Goal: Task Accomplishment & Management: Complete application form

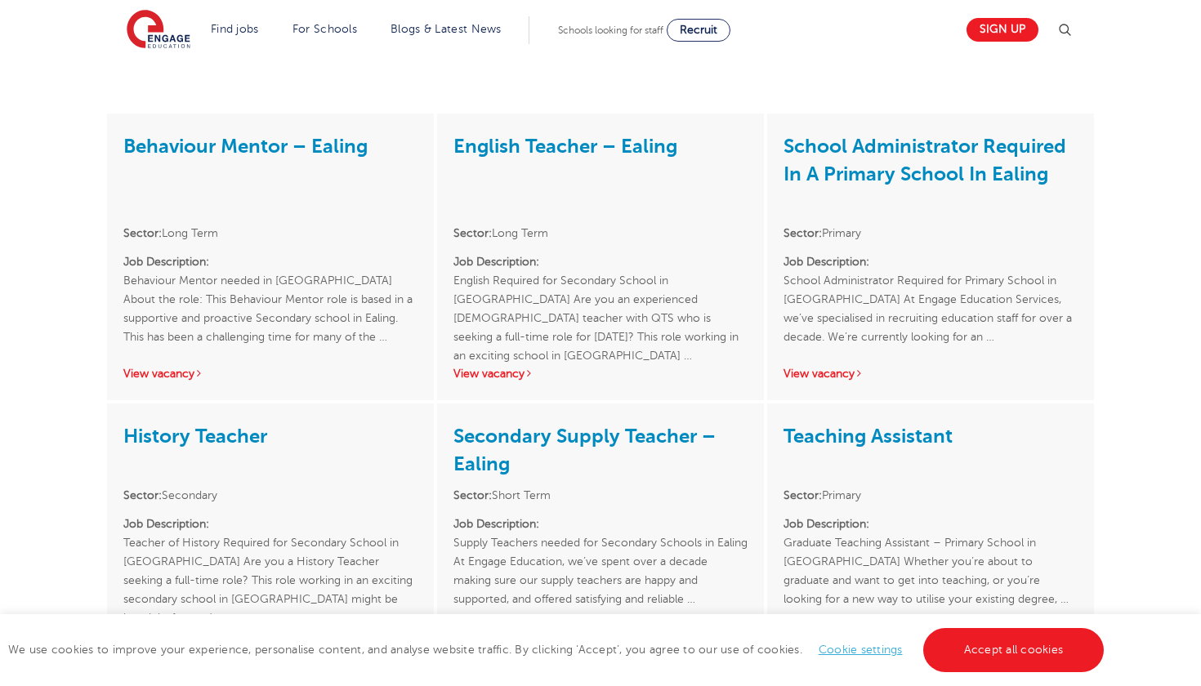
scroll to position [1847, 0]
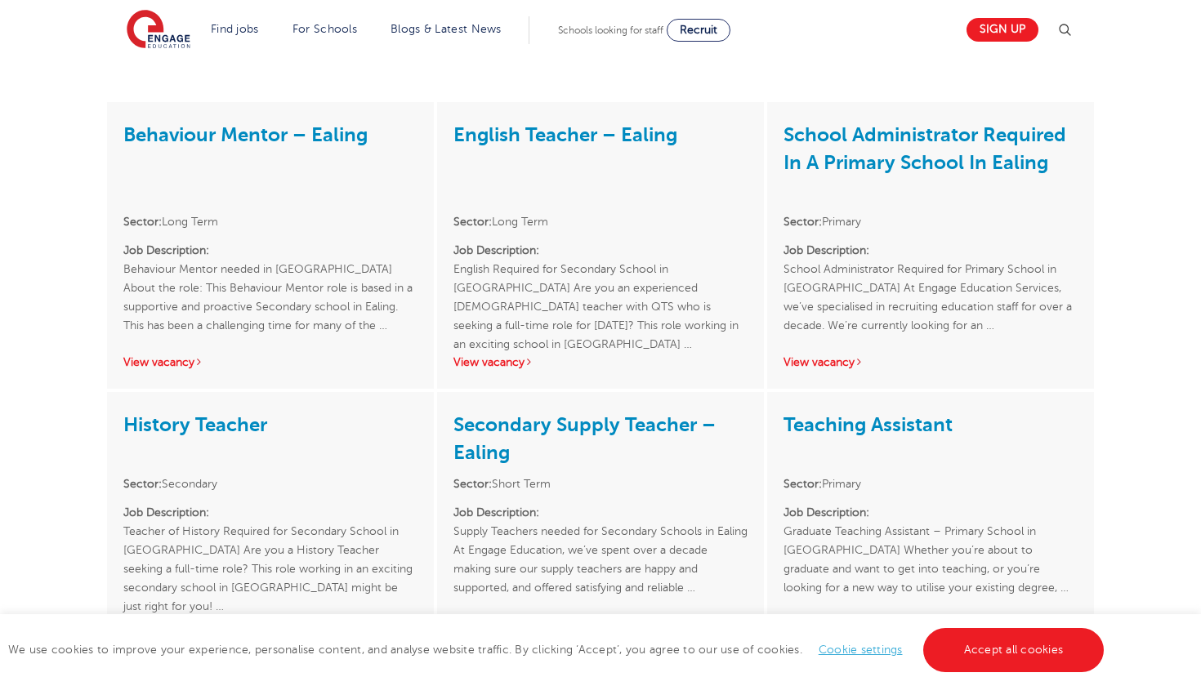
click at [905, 123] on link "School Administrator Required In A Primary School In Ealing" at bounding box center [925, 148] width 283 height 51
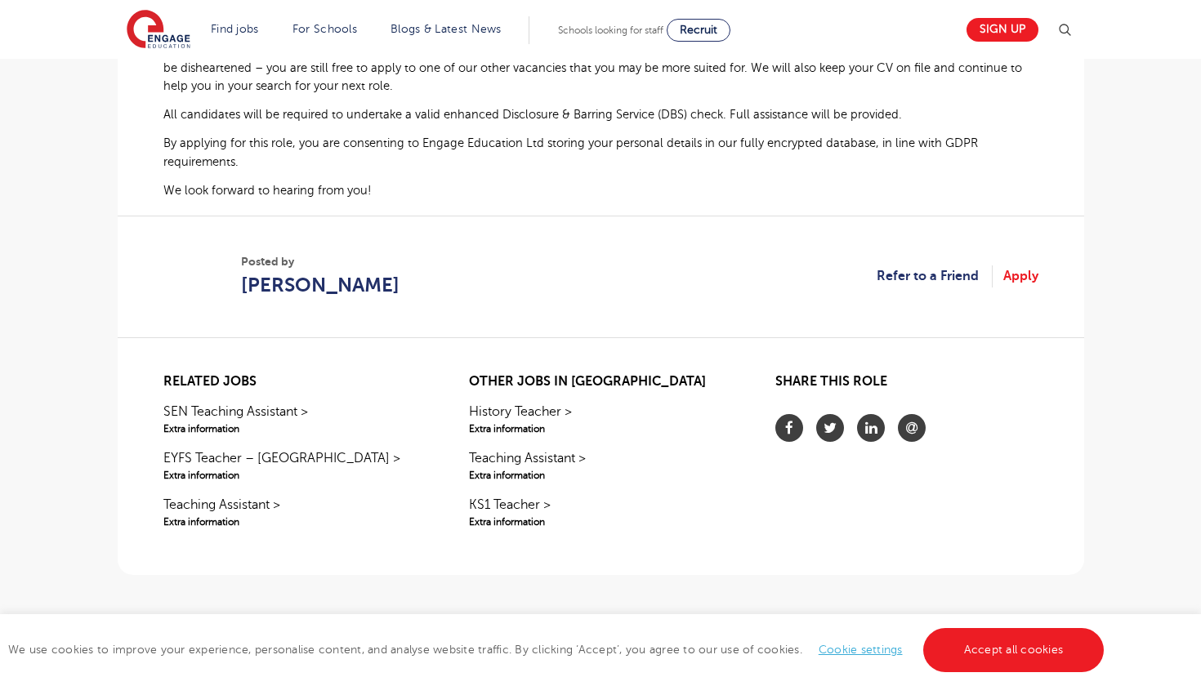
scroll to position [1145, 0]
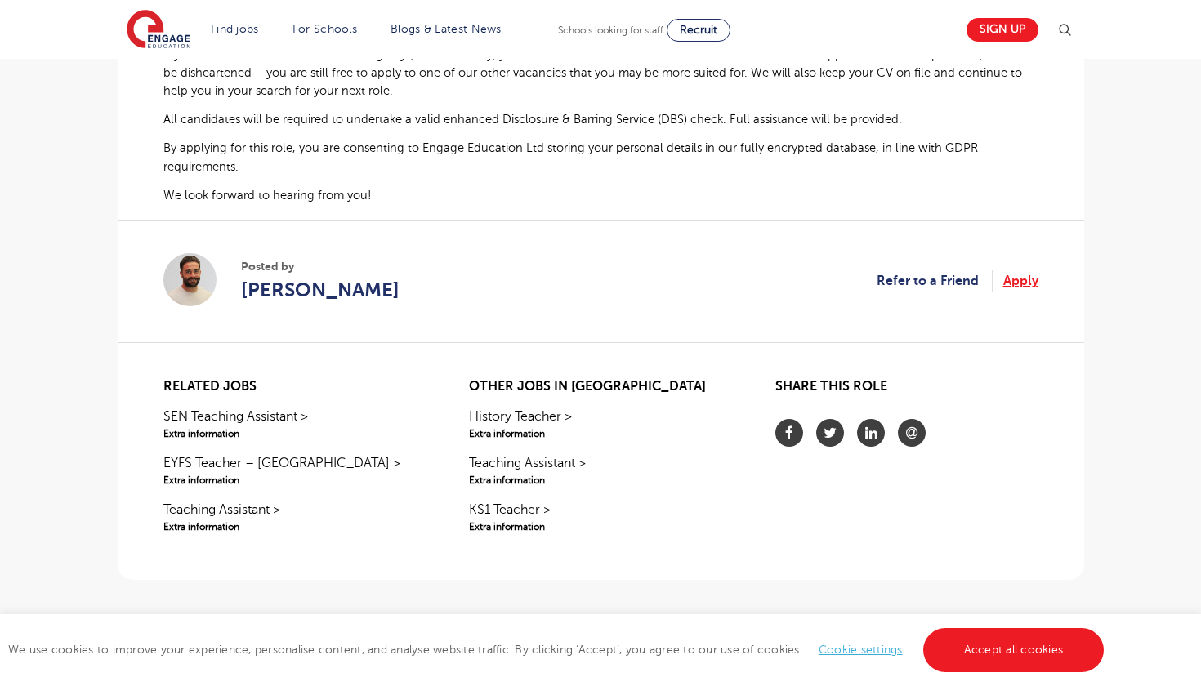
click at [1026, 292] on link "Apply" at bounding box center [1021, 280] width 35 height 21
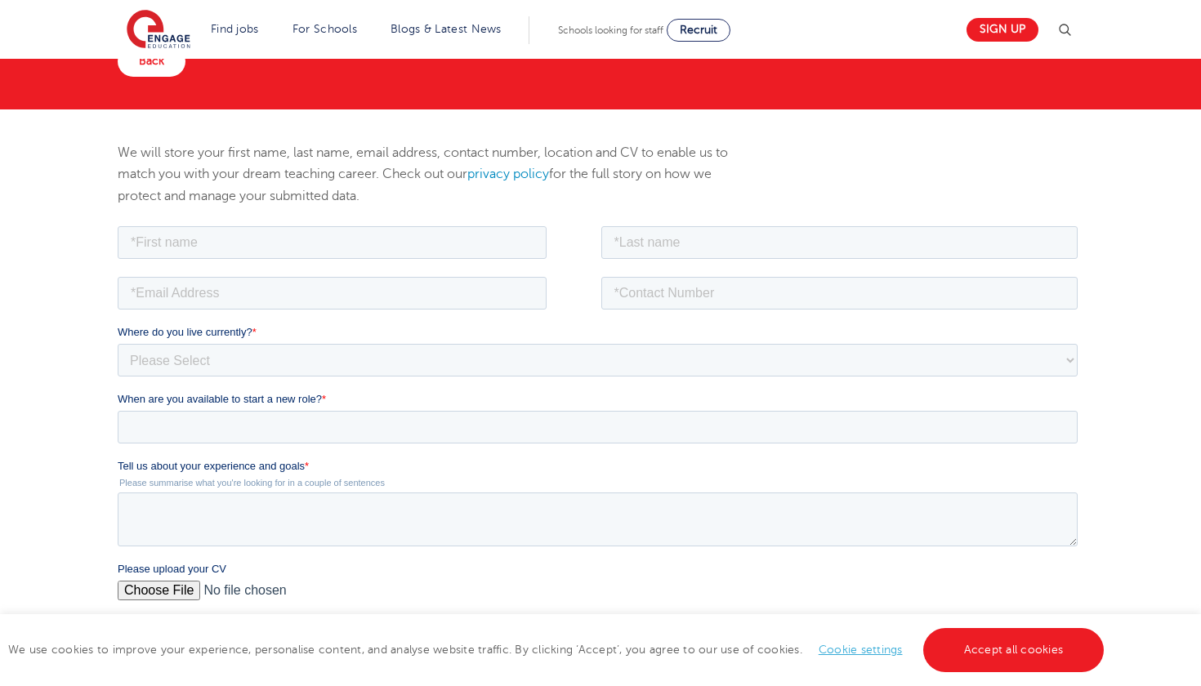
scroll to position [129, 0]
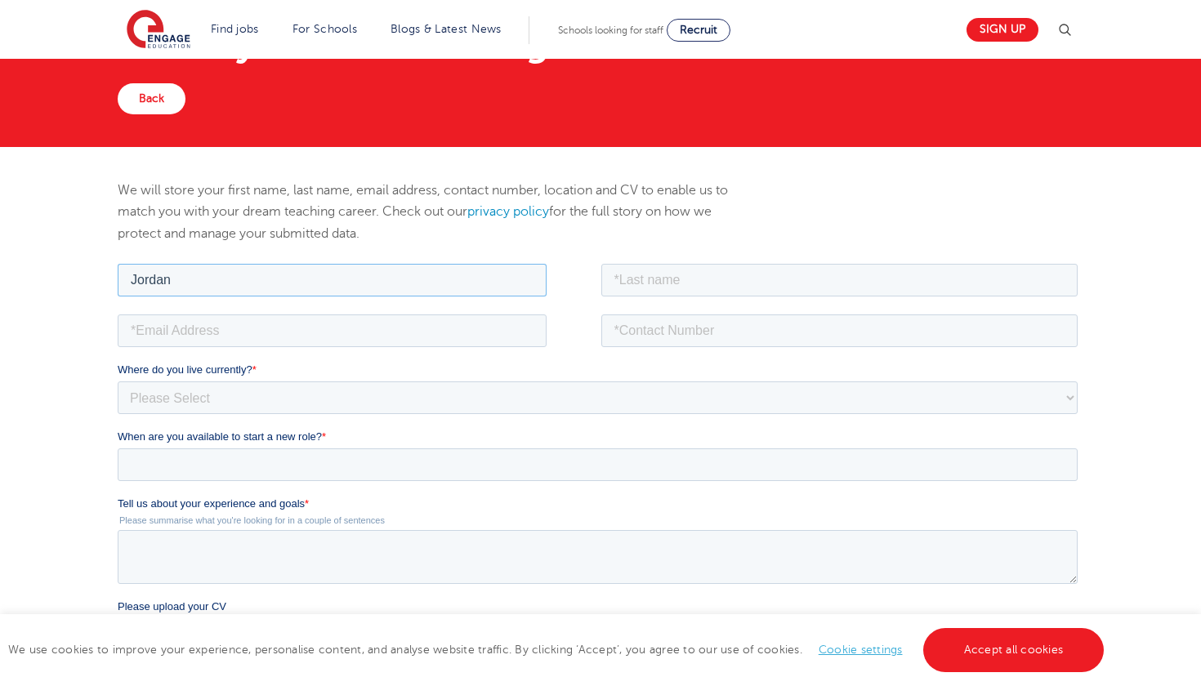
type input "Jordan"
type input "Raymond"
type input "jordanraymond211@outlook.com"
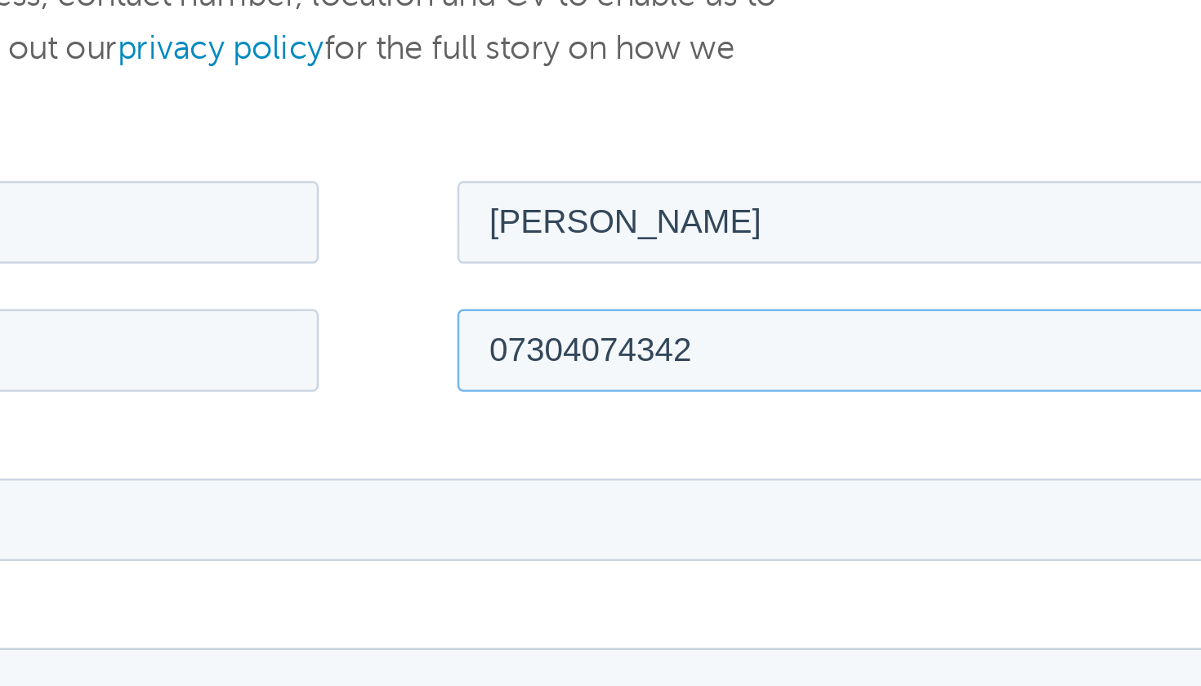
scroll to position [96, 0]
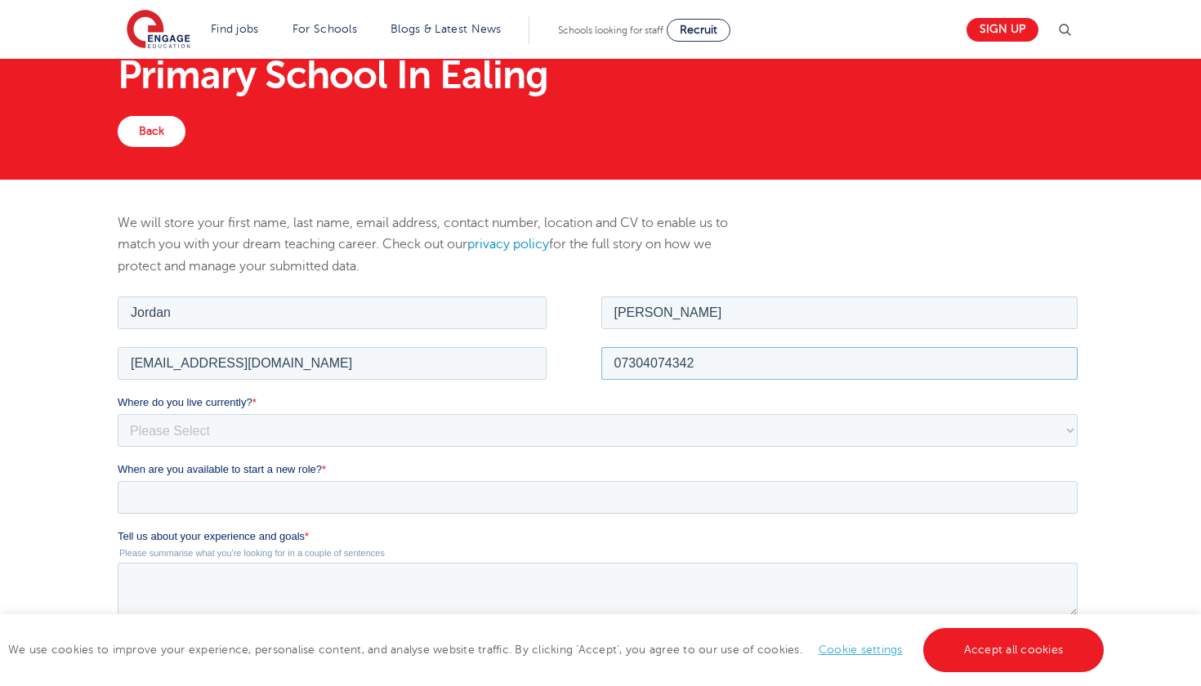
type input "07304074342"
select select "UK"
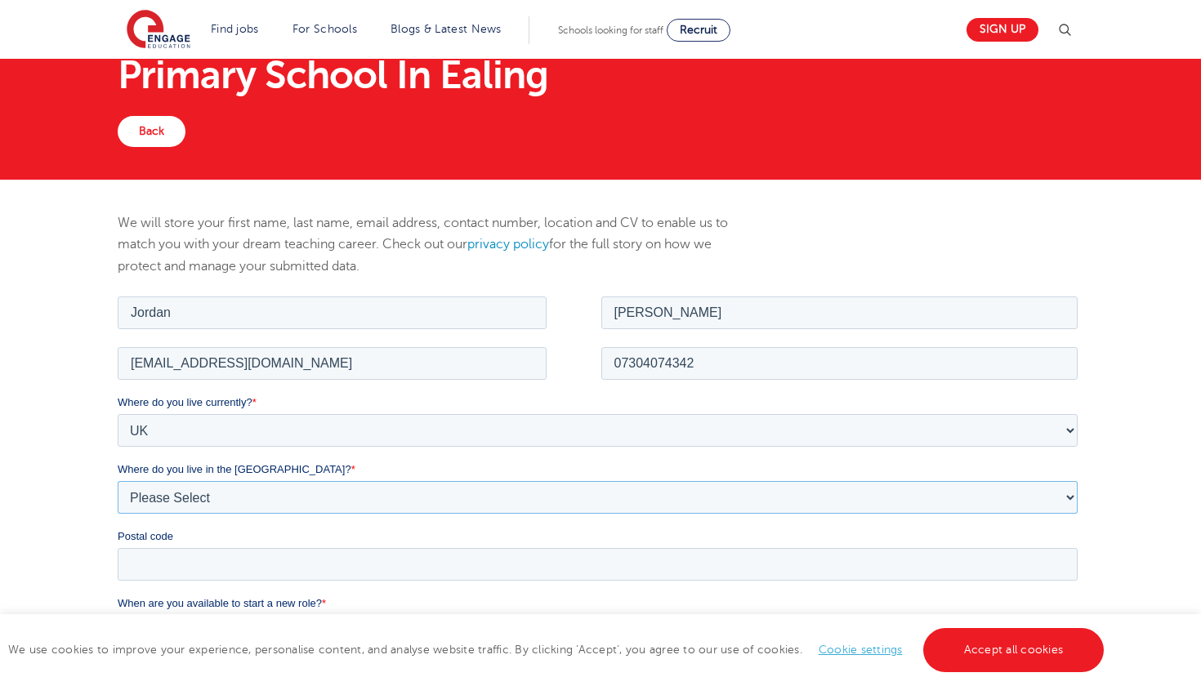
select select "[GEOGRAPHIC_DATA]"
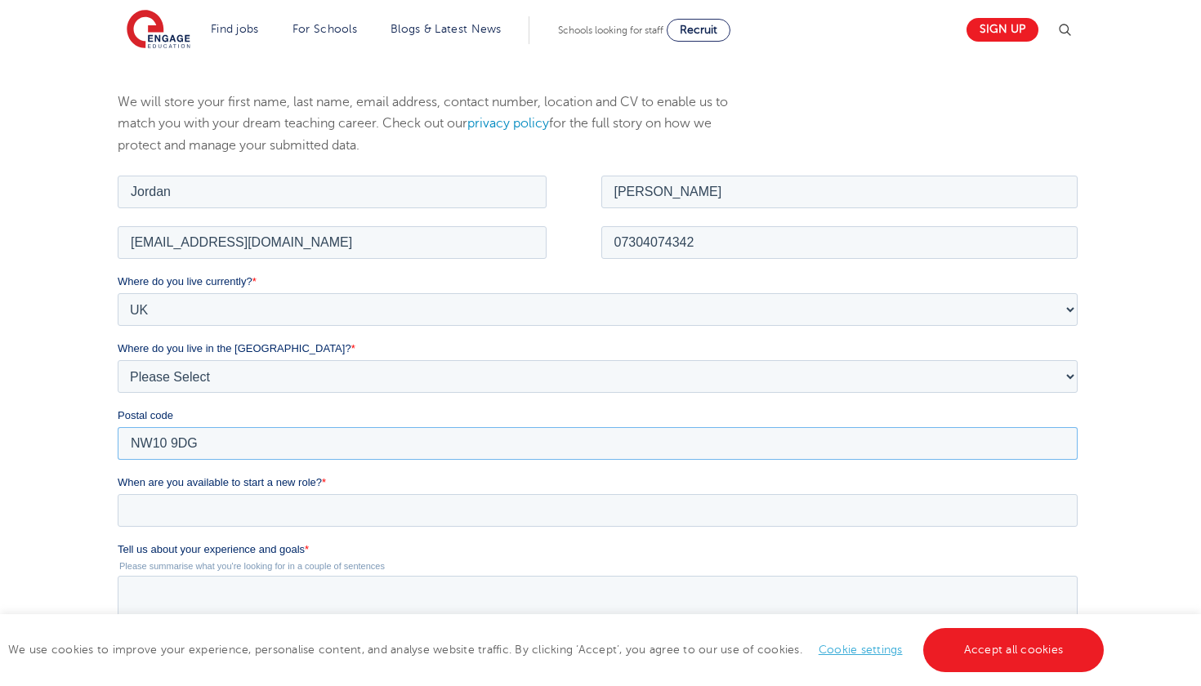
scroll to position [217, 0]
type input "NW10 9DG"
click at [295, 512] on input "When are you available to start a new role? *" at bounding box center [597, 510] width 960 height 33
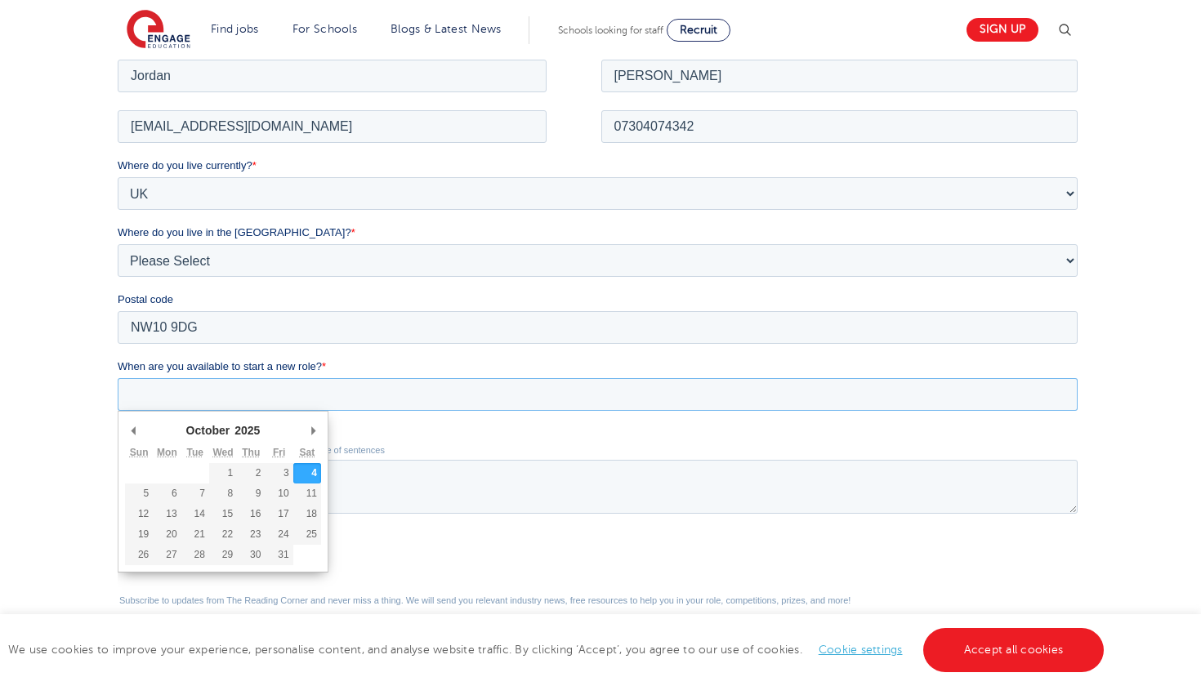
scroll to position [335, 0]
type div "2025-10-13"
type input "2025/10/13"
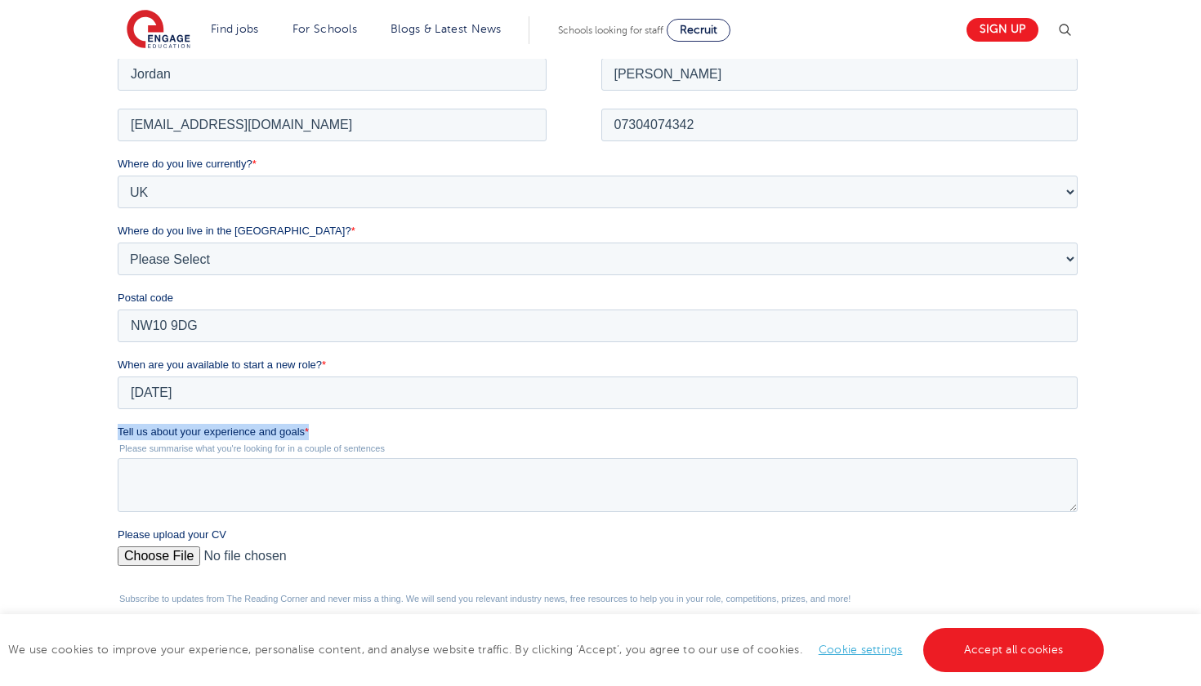
drag, startPoint x: 119, startPoint y: 431, endPoint x: 323, endPoint y: 431, distance: 203.5
click at [323, 431] on label "Tell us about your experience and goals *" at bounding box center [600, 431] width 967 height 16
click at [323, 458] on textarea "Tell us about your experience and goals *" at bounding box center [597, 485] width 960 height 54
click at [164, 481] on textarea "Tell us about your experience and goals *" at bounding box center [597, 485] width 960 height 54
paste textarea "I have developed strong administrative skills through my previous roles, where …"
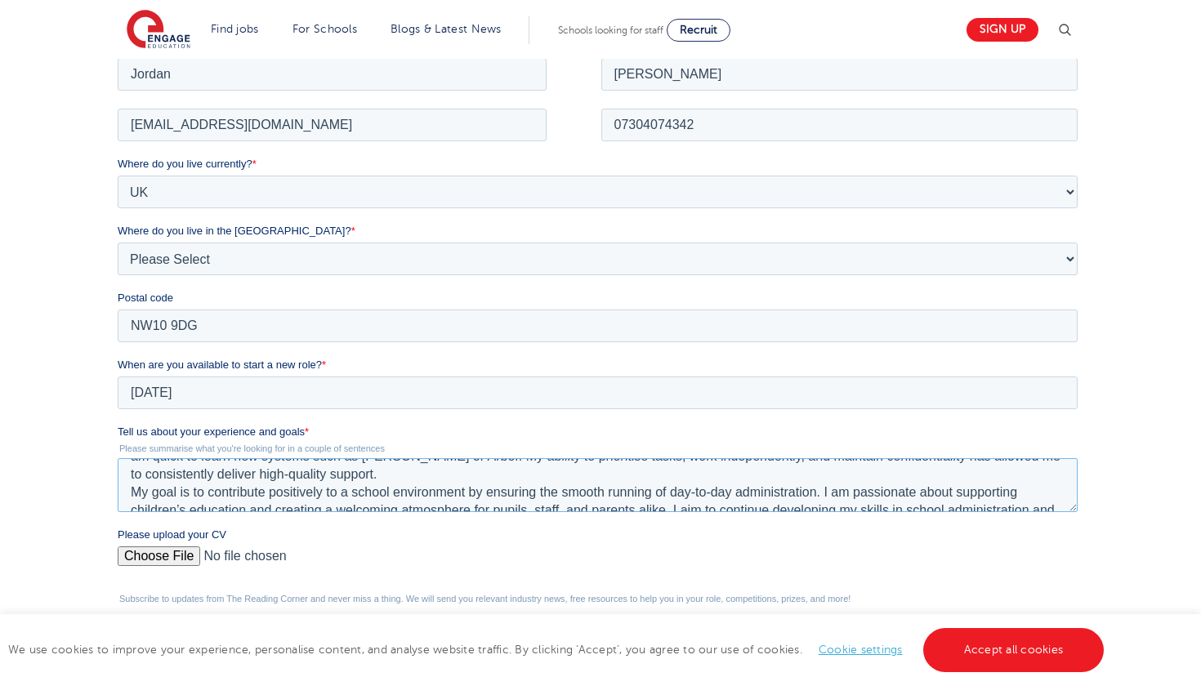
scroll to position [57, 0]
click at [378, 476] on textarea "I have developed strong administrative skills through my previous roles, where …" at bounding box center [597, 485] width 960 height 54
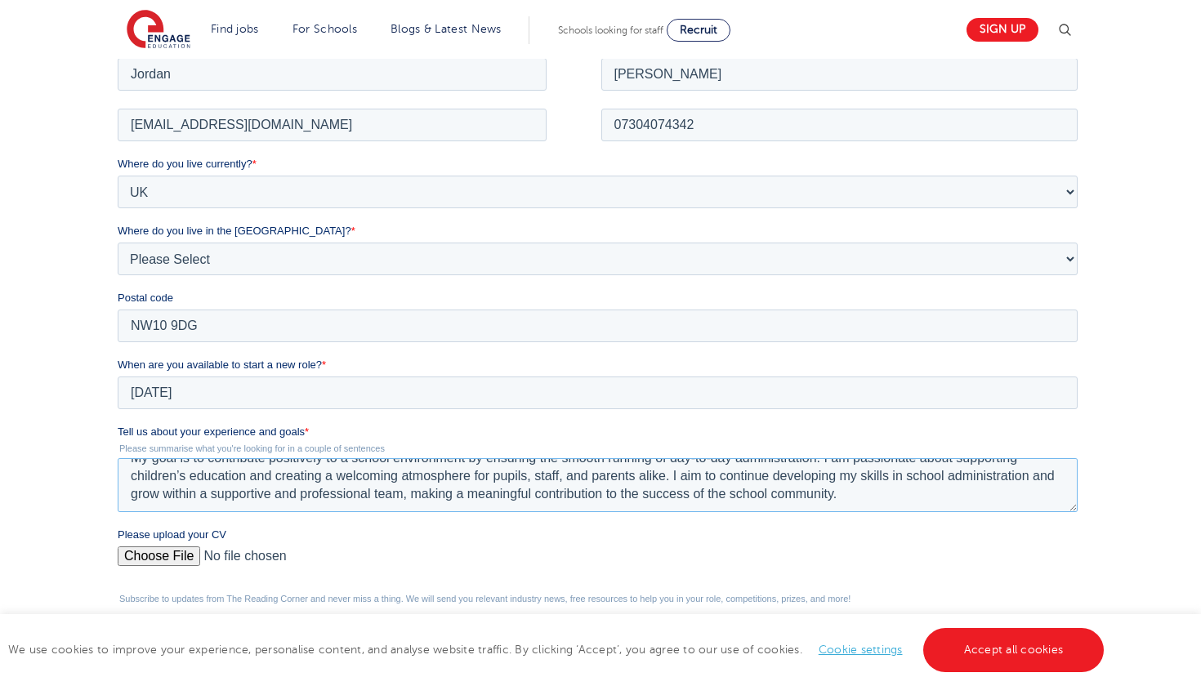
scroll to position [108, 0]
type textarea "I have developed strong administrative skills through my previous roles, where …"
click at [168, 550] on input "Please upload your CV" at bounding box center [597, 562] width 960 height 33
type input "C:\fakepath\Jordan Raymond CV .docx"
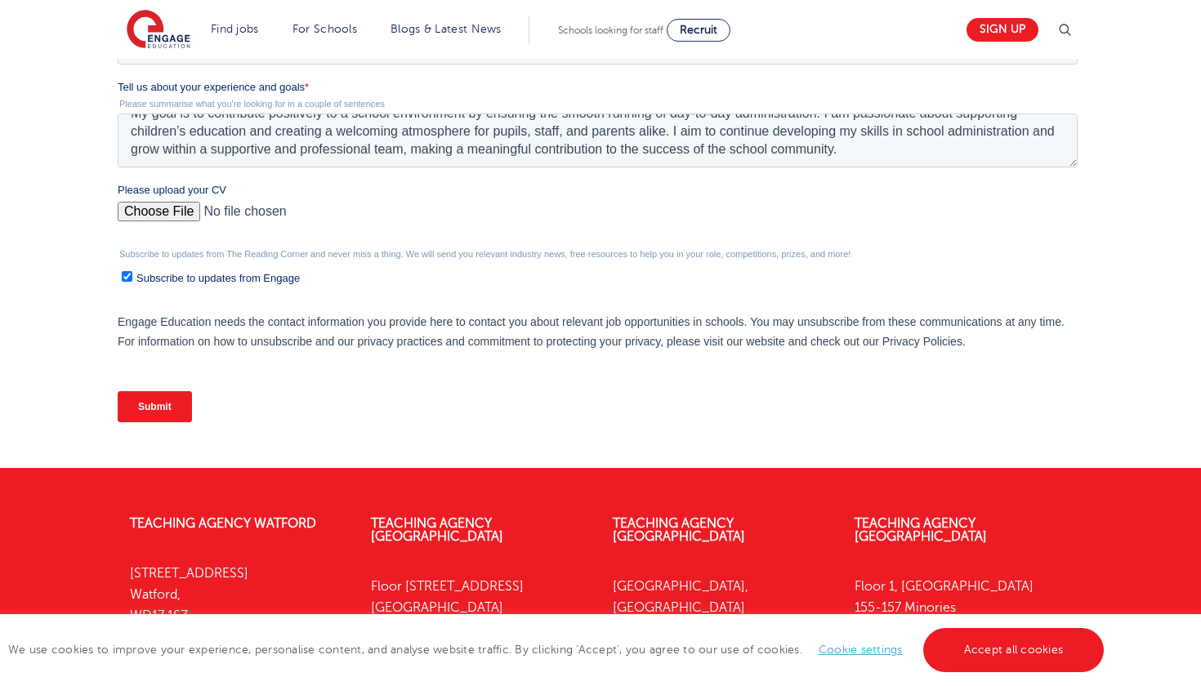
scroll to position [683, 0]
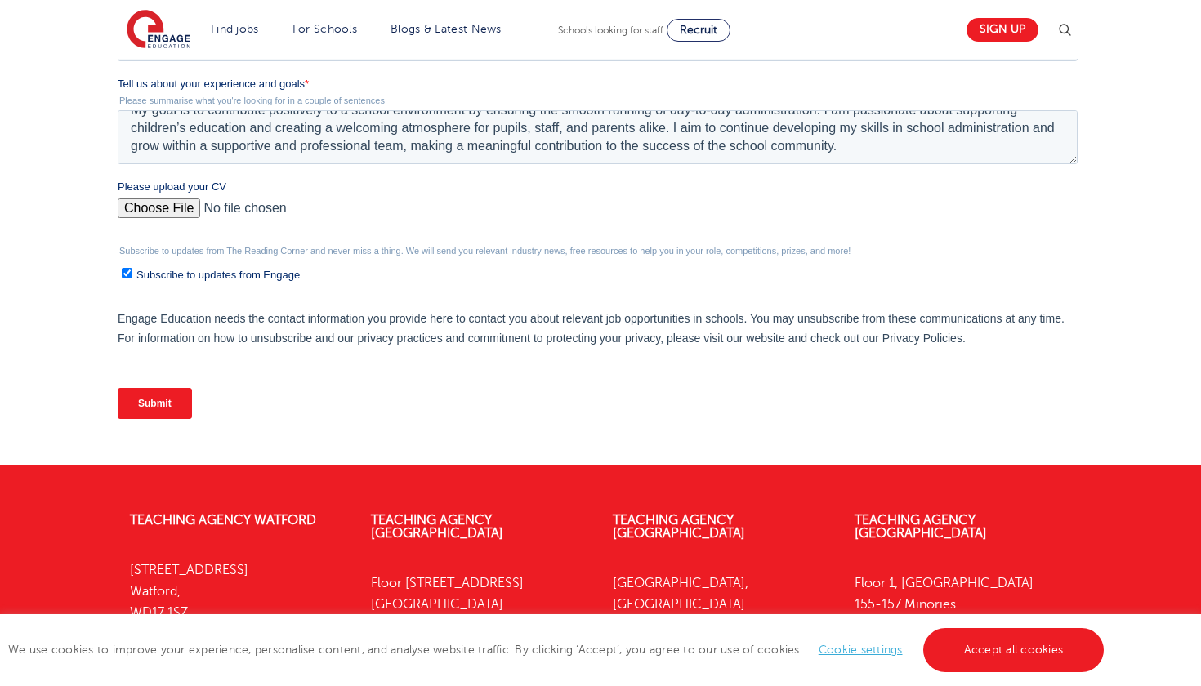
click at [123, 272] on input "Subscribe to updates from Engage" at bounding box center [126, 273] width 11 height 11
checkbox input "false"
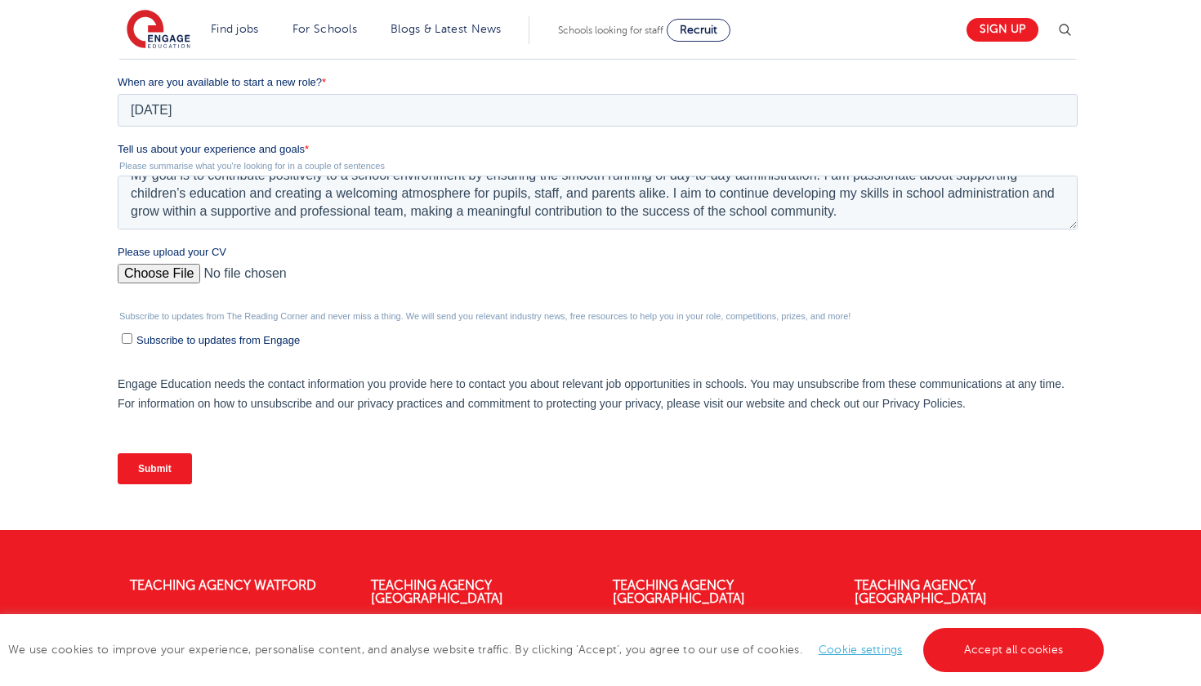
scroll to position [628, 0]
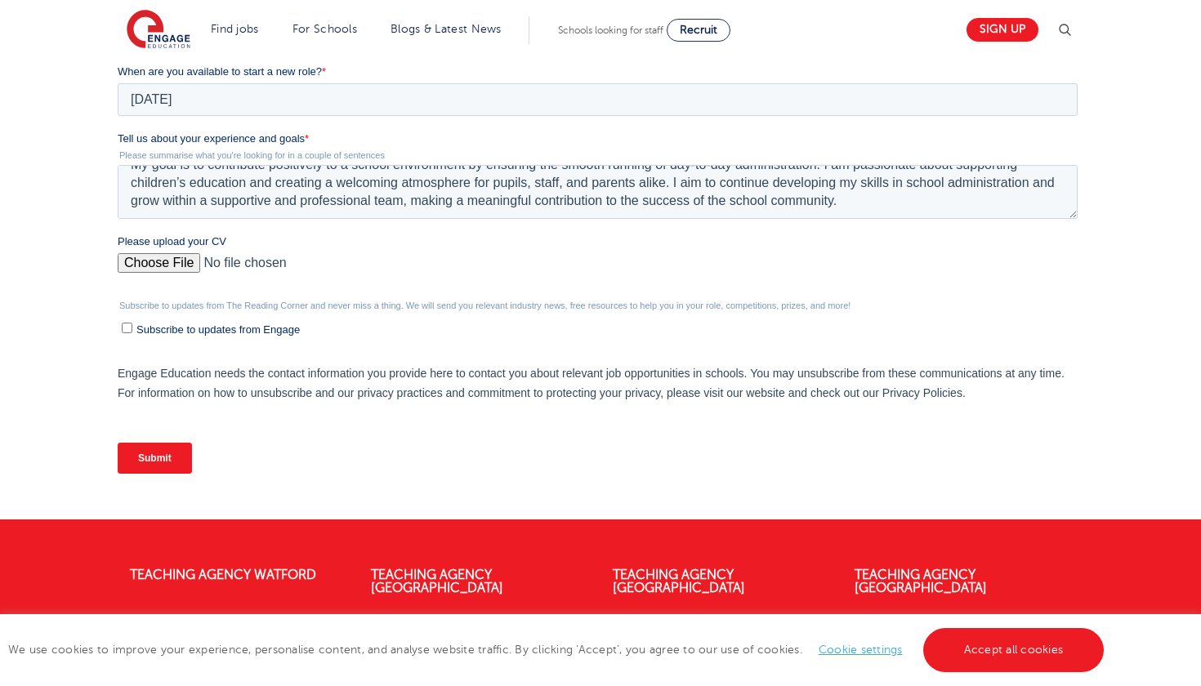
click at [172, 451] on input "Submit" at bounding box center [154, 458] width 74 height 31
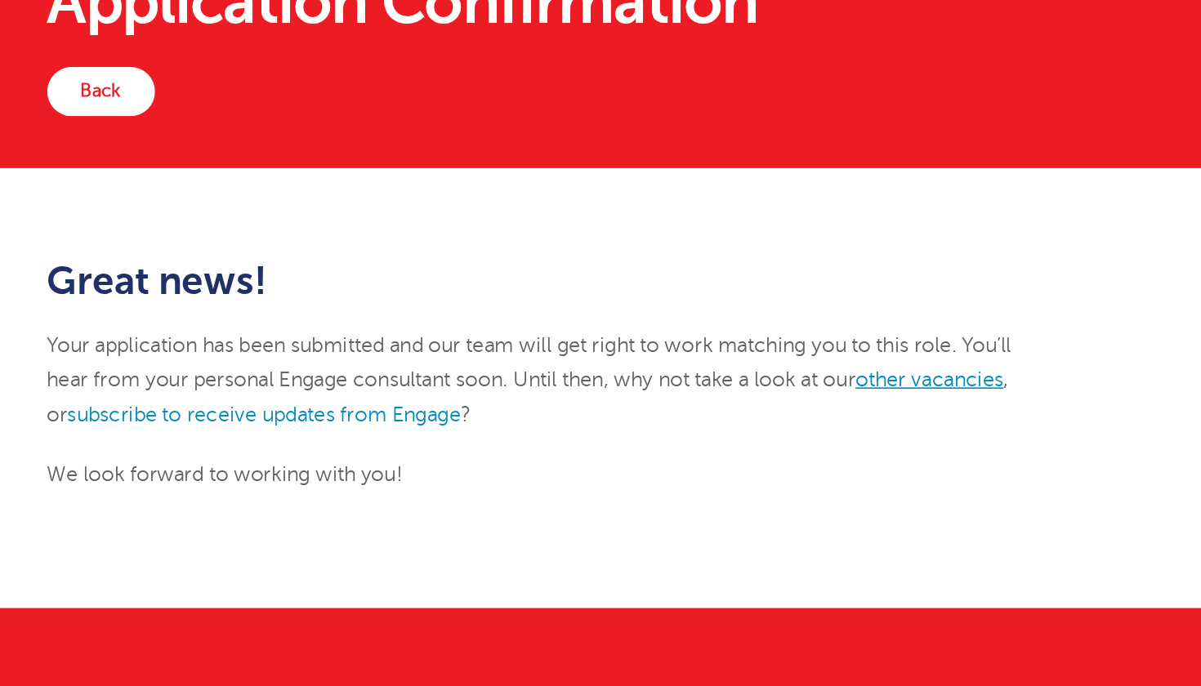
click at [627, 363] on link "other vacancies" at bounding box center [673, 370] width 93 height 15
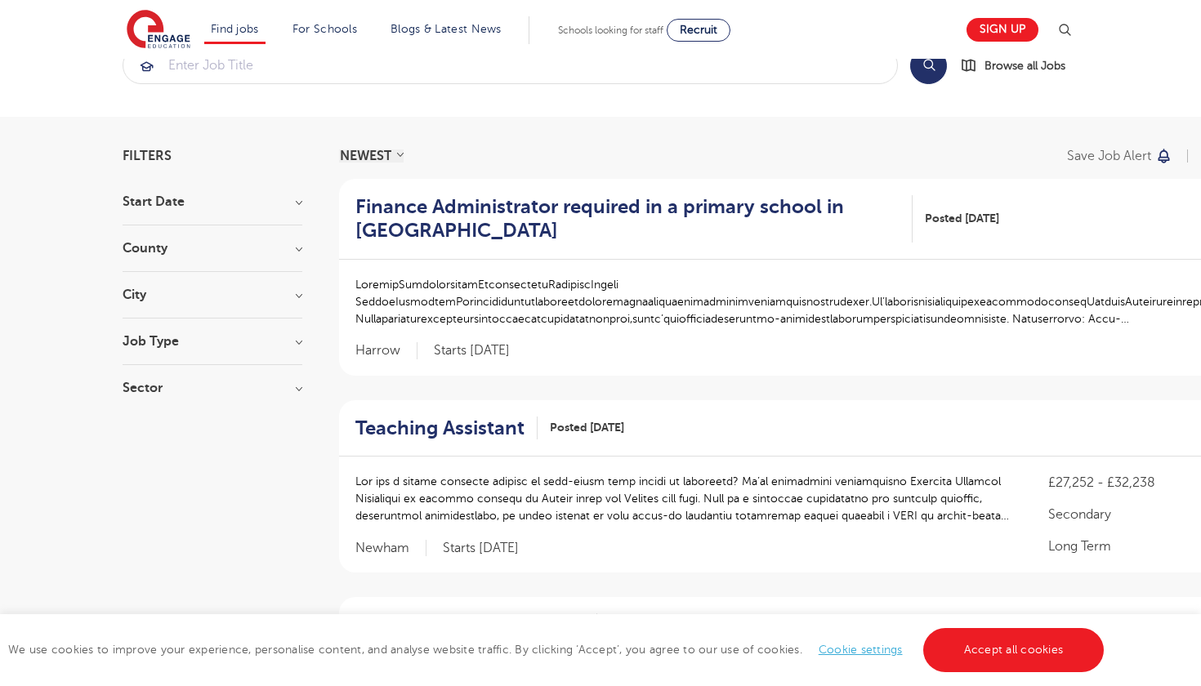
scroll to position [47, 0]
click at [188, 297] on h3 "City" at bounding box center [213, 293] width 180 height 13
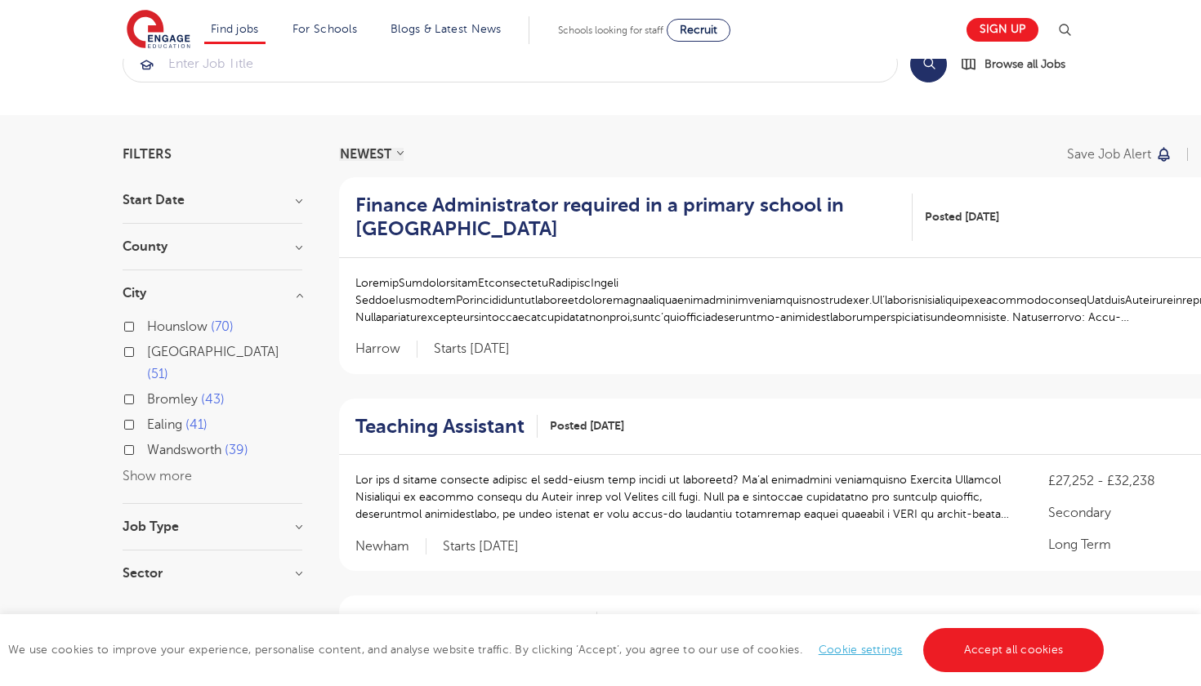
click at [173, 418] on span "Ealing" at bounding box center [164, 425] width 35 height 15
click at [158, 418] on input "Ealing 41" at bounding box center [152, 423] width 11 height 11
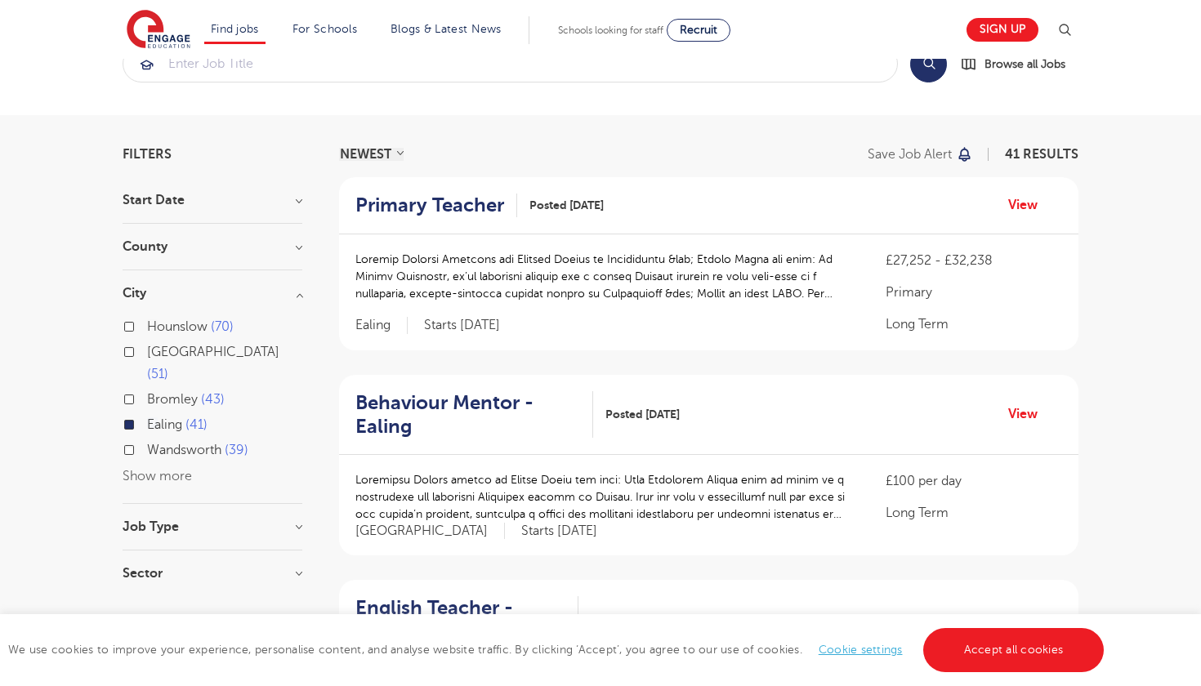
click at [228, 240] on h3 "County" at bounding box center [213, 246] width 180 height 13
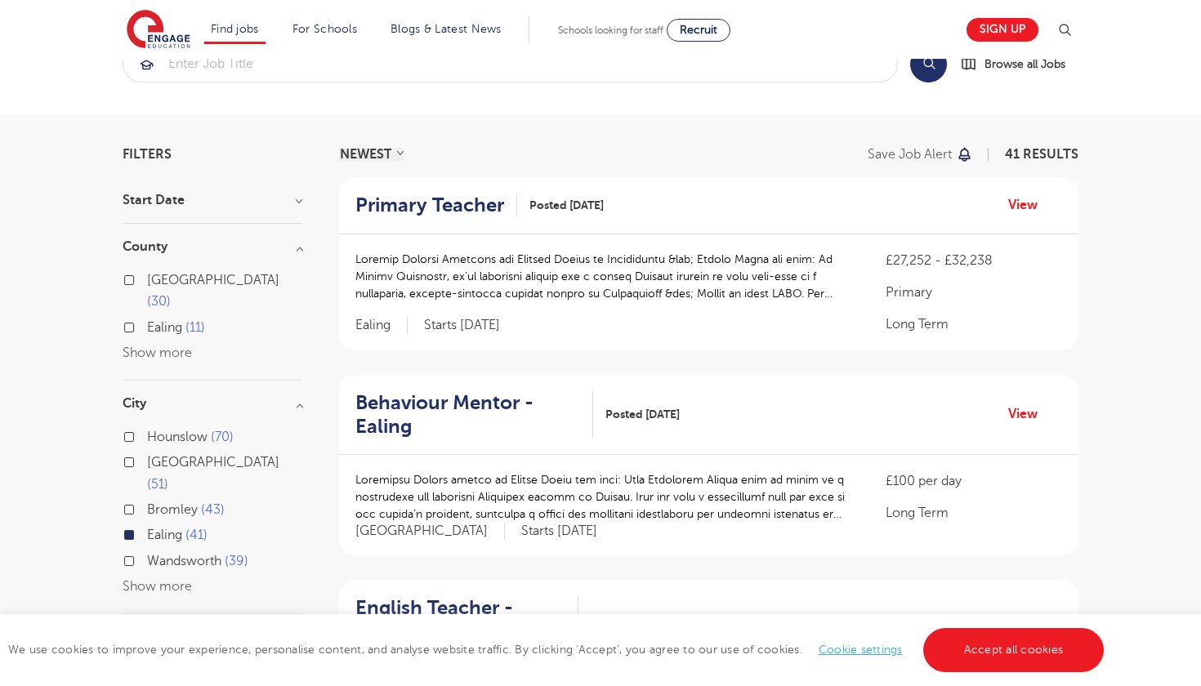
click at [147, 283] on label "London 30" at bounding box center [224, 291] width 155 height 43
click at [147, 283] on input "London 30" at bounding box center [152, 278] width 11 height 11
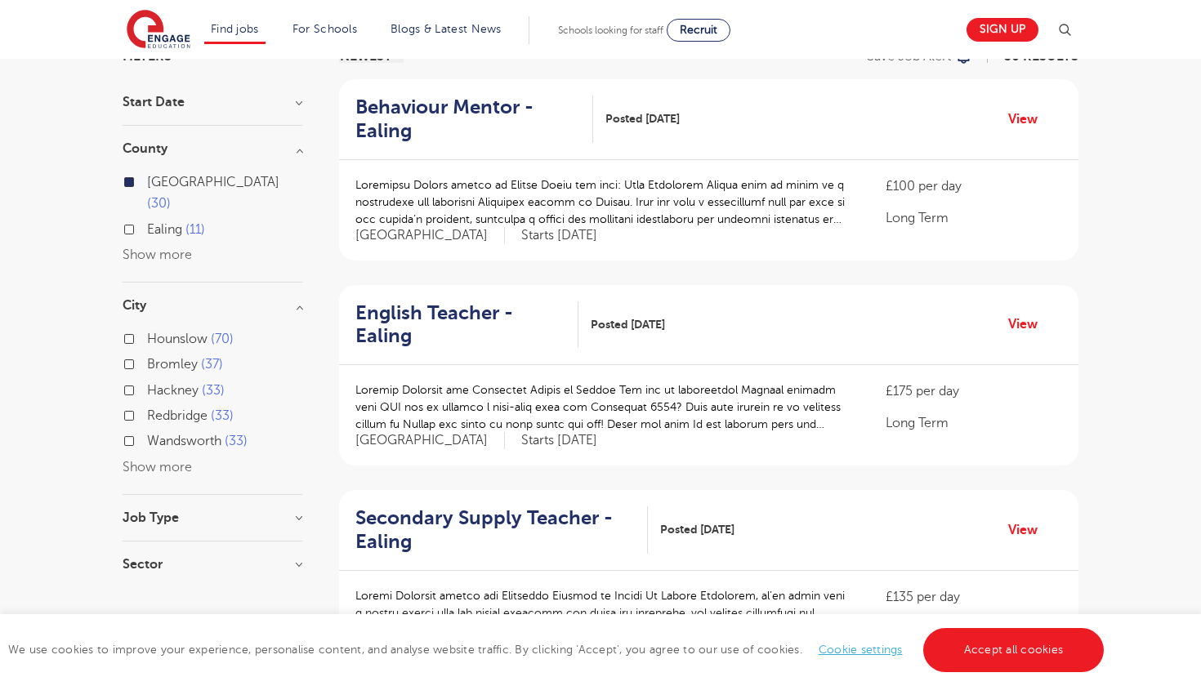
scroll to position [153, 0]
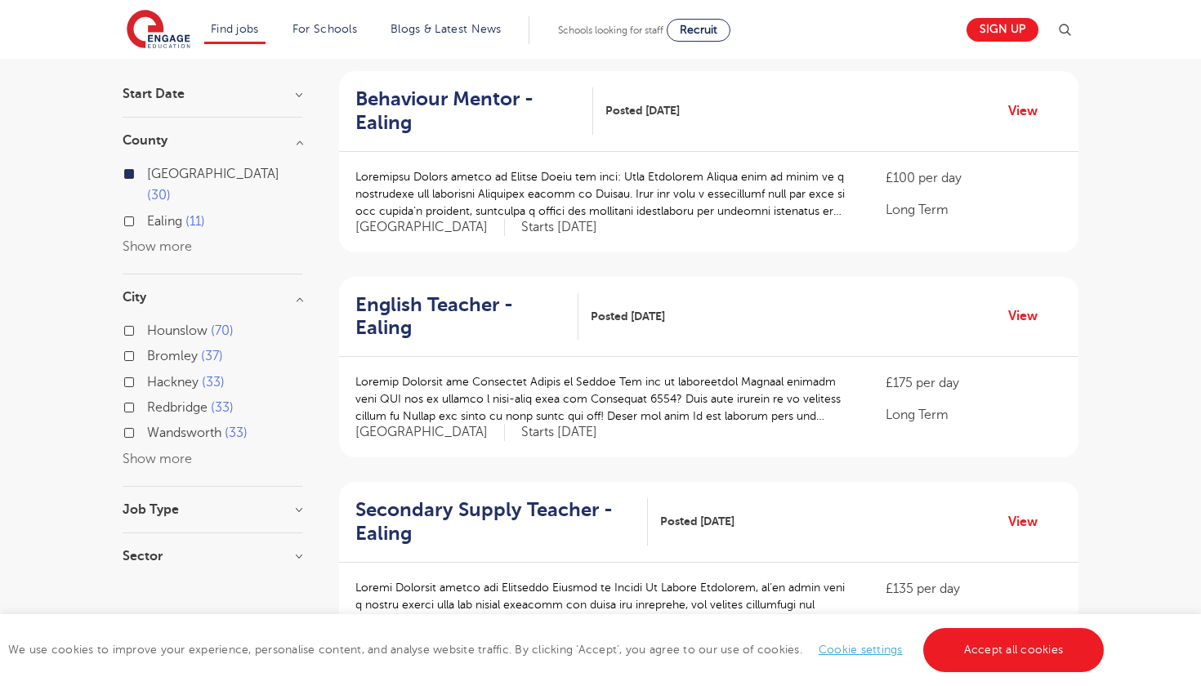
click at [168, 503] on h3 "Job Type" at bounding box center [213, 509] width 180 height 13
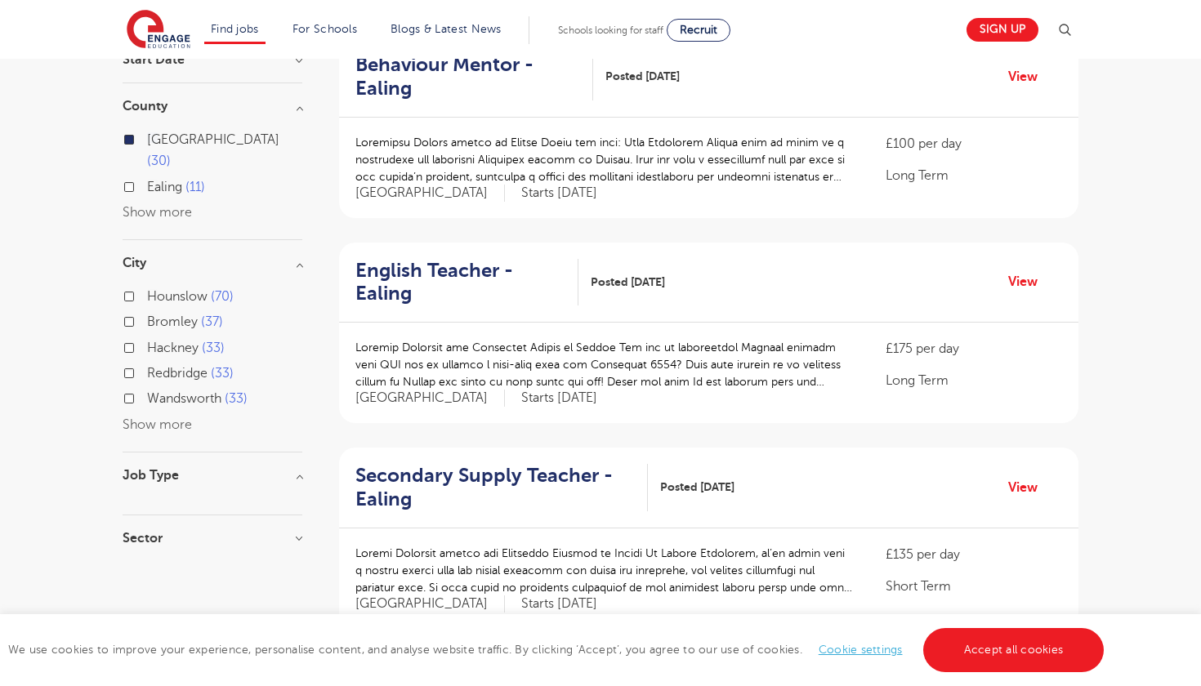
scroll to position [204, 0]
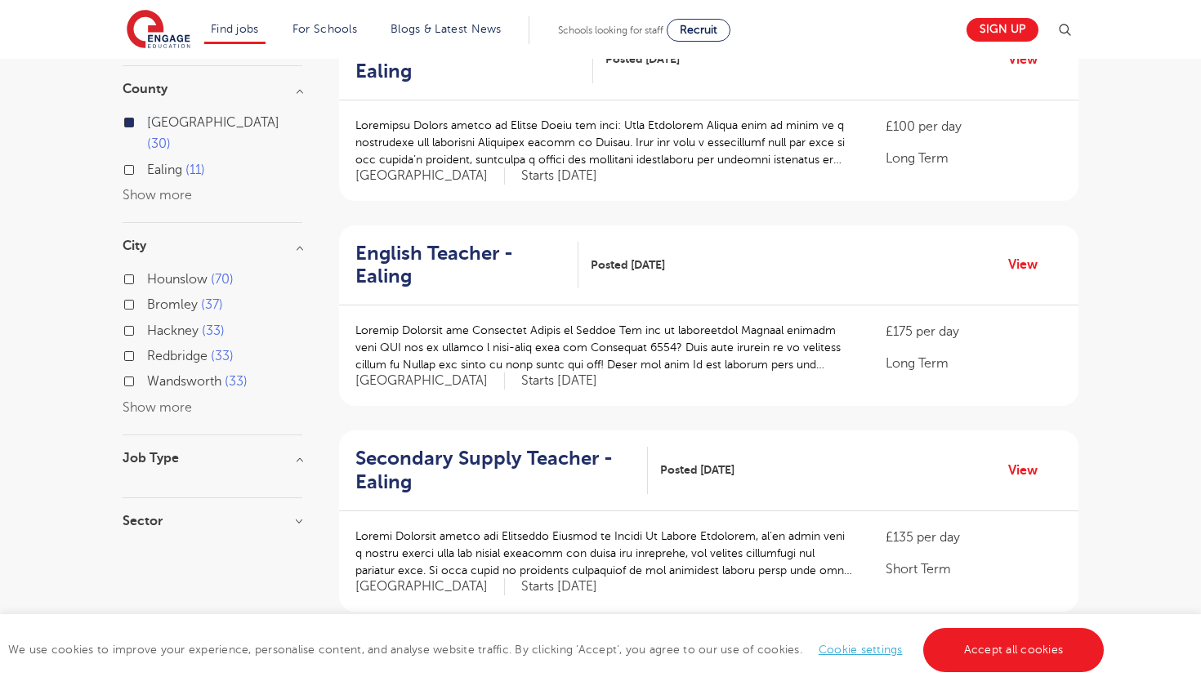
click at [284, 452] on h3 "Job Type" at bounding box center [213, 458] width 180 height 13
click at [287, 498] on h3 "Sector" at bounding box center [213, 504] width 180 height 13
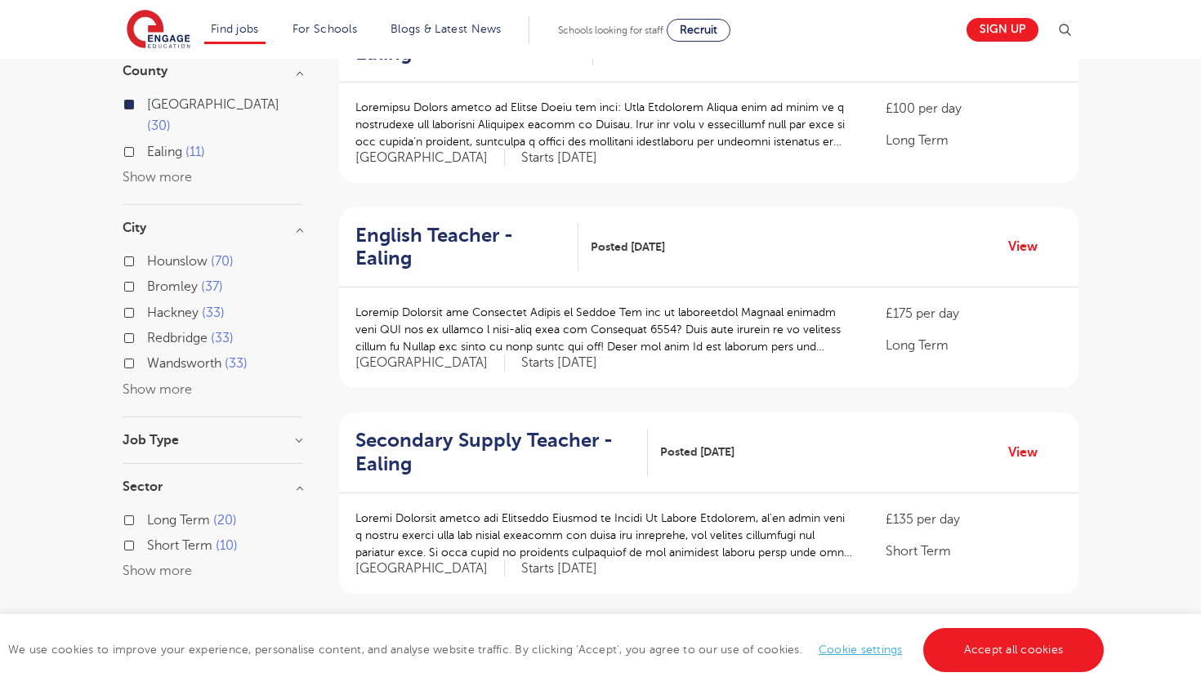
scroll to position [235, 0]
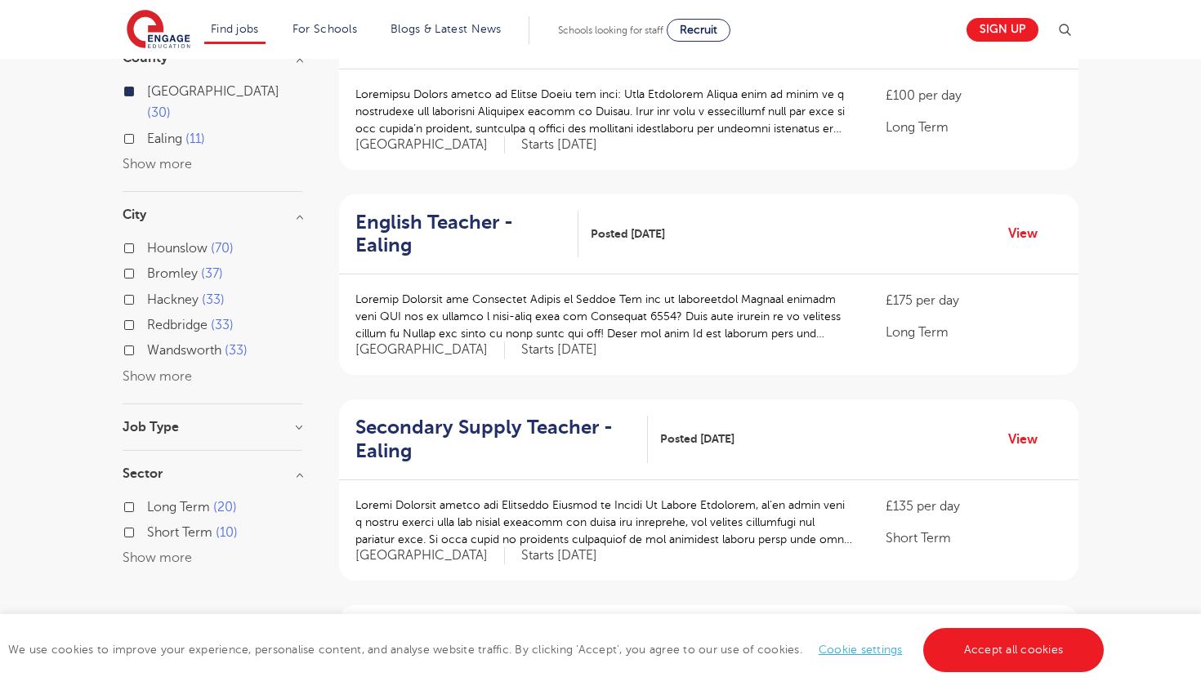
click at [147, 497] on label "Long Term 20" at bounding box center [192, 507] width 90 height 21
click at [147, 500] on input "Long Term 20" at bounding box center [152, 505] width 11 height 11
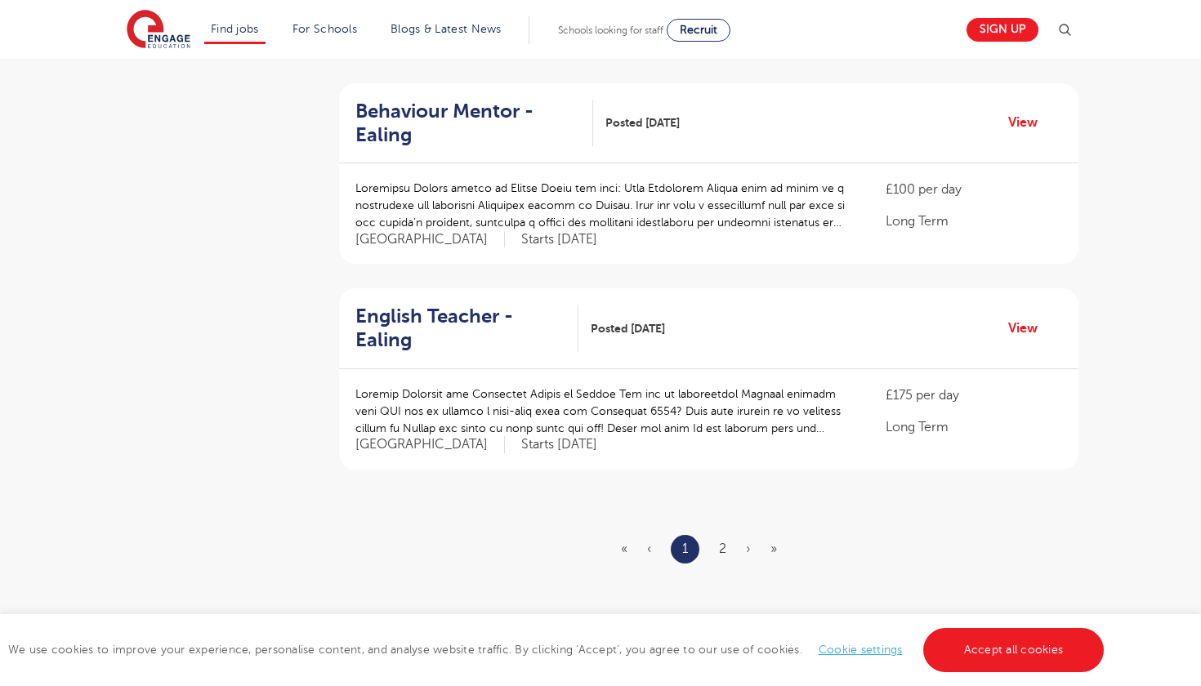
scroll to position [1778, 0]
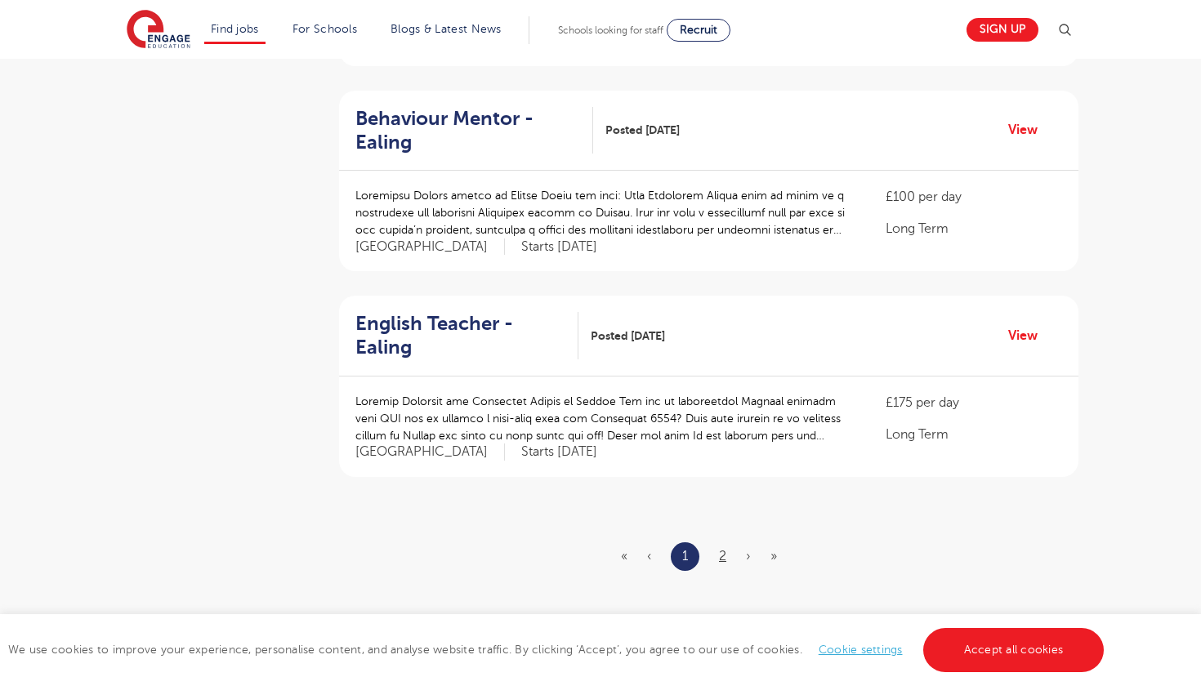
click at [722, 549] on link "2" at bounding box center [722, 556] width 7 height 15
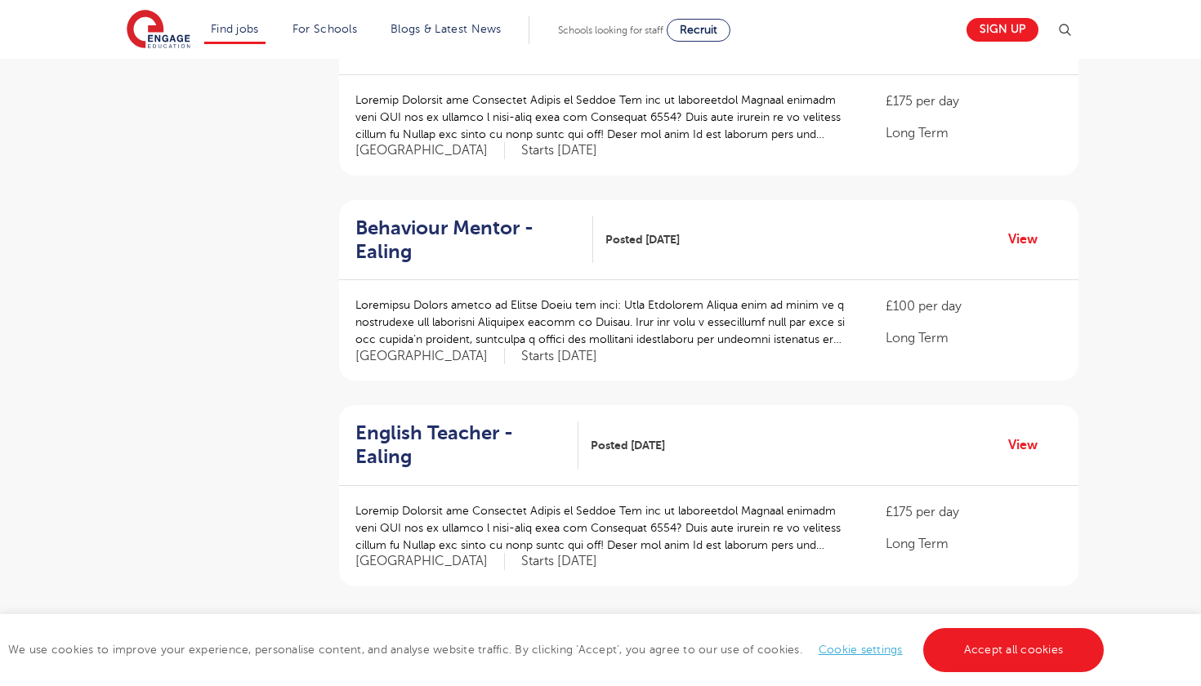
scroll to position [1678, 0]
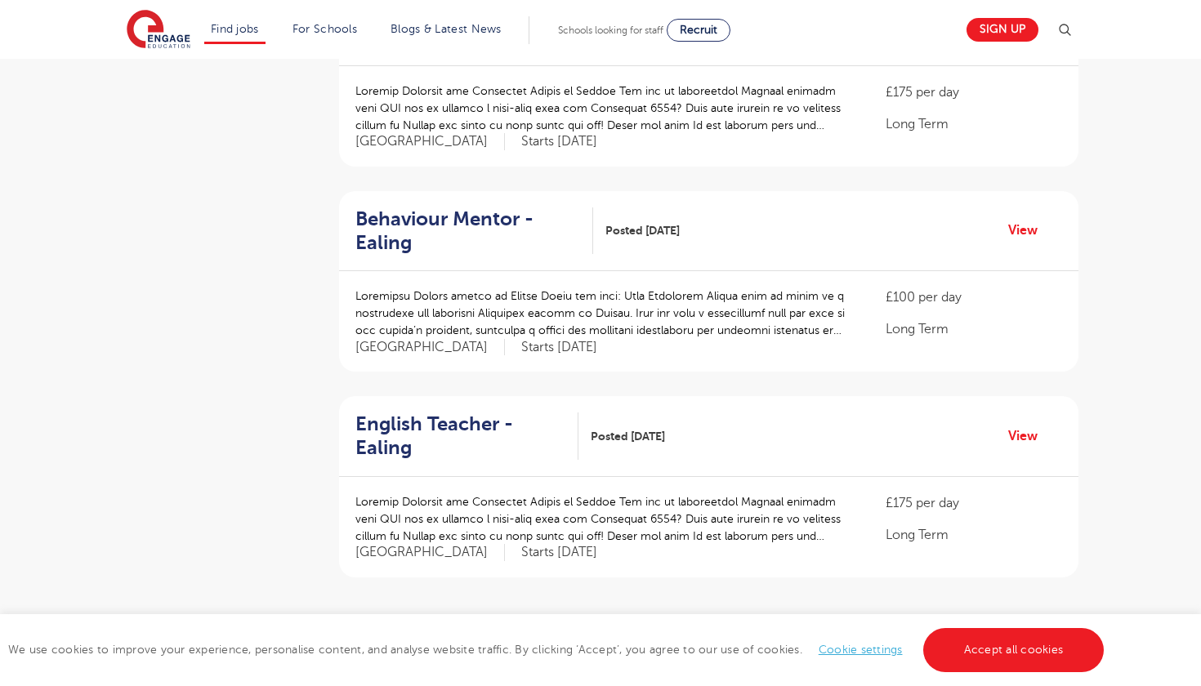
click at [744, 643] on ul "« ‹ 1 2 › »" at bounding box center [709, 657] width 174 height 29
click at [771, 650] on span "»" at bounding box center [773, 657] width 7 height 15
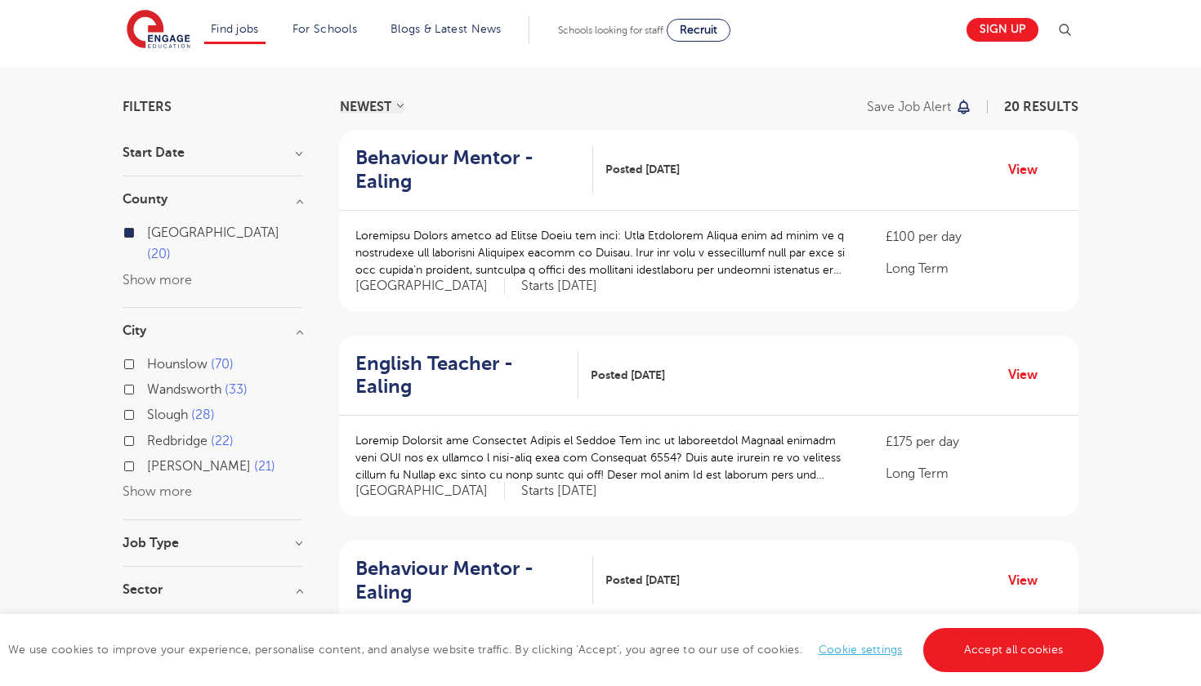
scroll to position [98, 0]
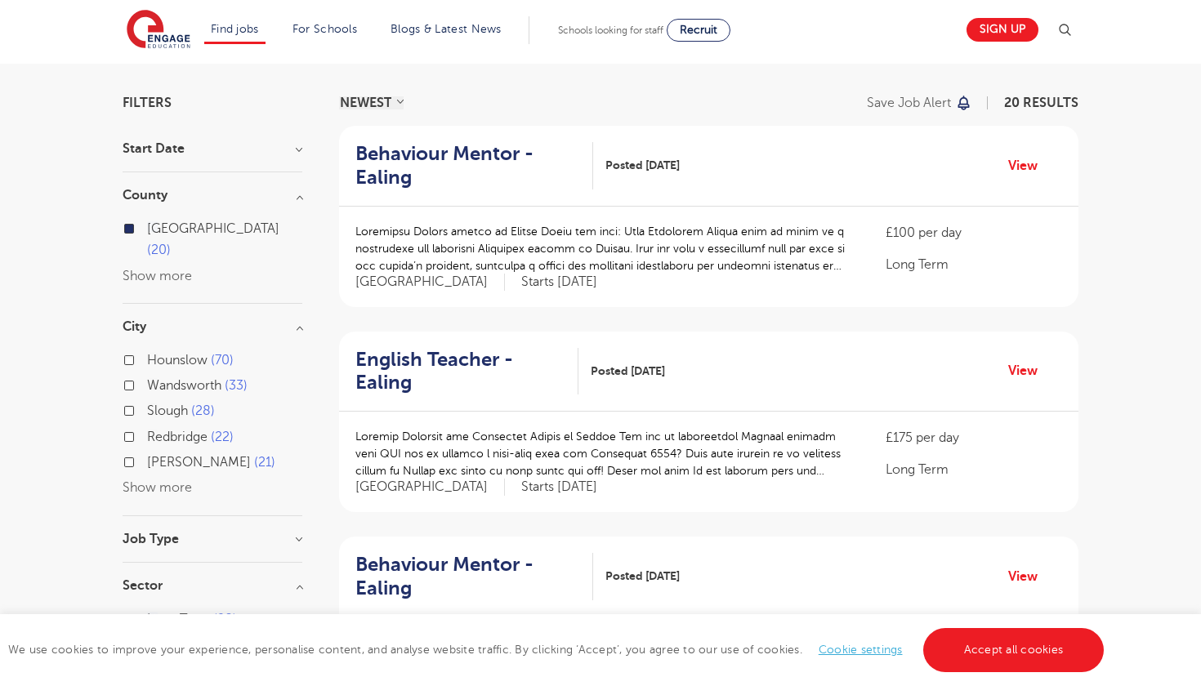
click at [147, 452] on label "Brent 21" at bounding box center [211, 462] width 128 height 21
click at [147, 455] on input "Brent 21" at bounding box center [152, 460] width 11 height 11
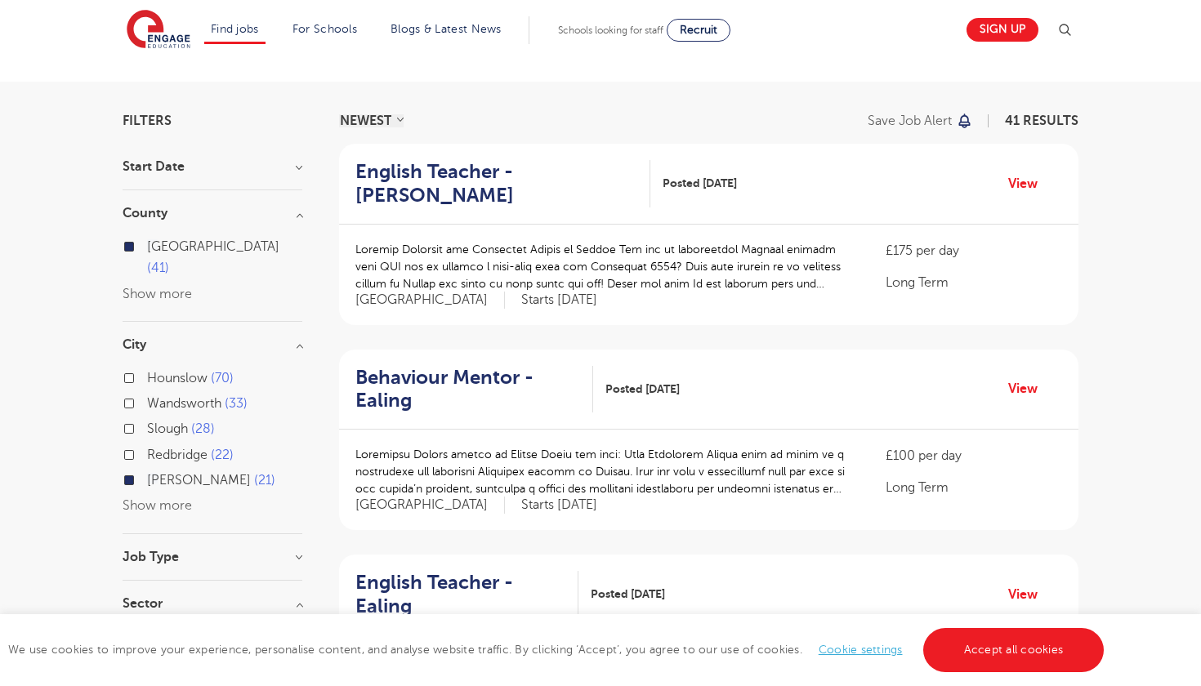
scroll to position [78, 0]
click at [178, 500] on button "Show more" at bounding box center [157, 507] width 69 height 15
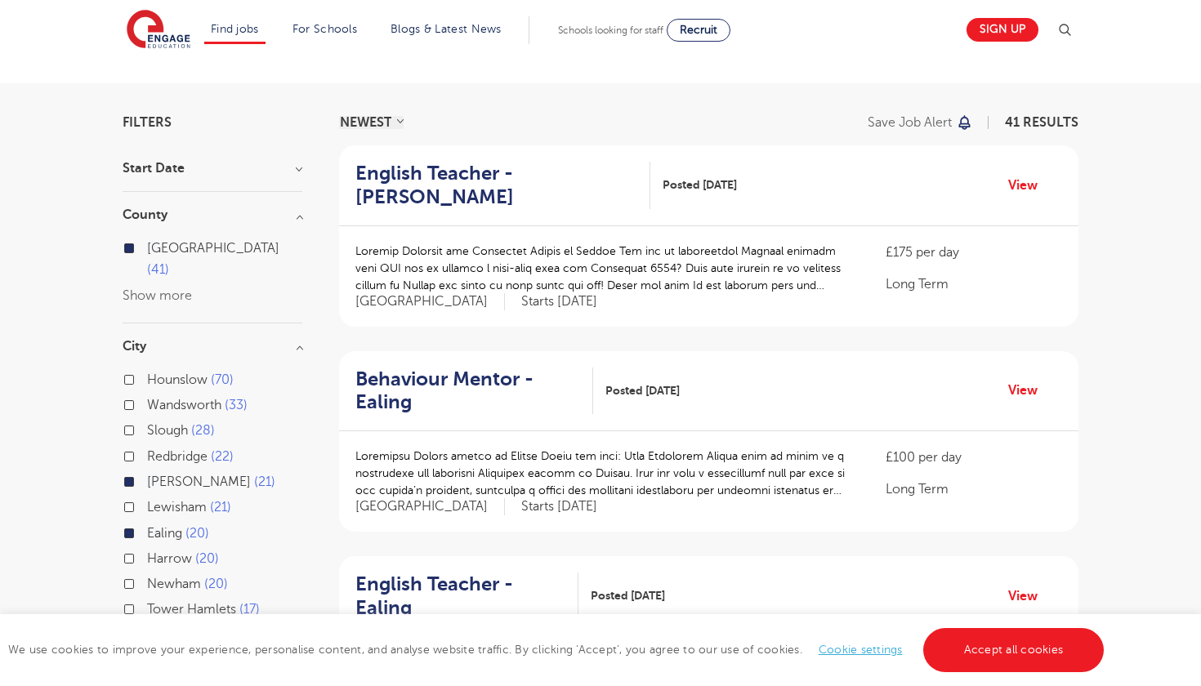
click at [147, 523] on label "Ealing 20" at bounding box center [178, 533] width 62 height 21
click at [147, 526] on input "Ealing 20" at bounding box center [152, 531] width 11 height 11
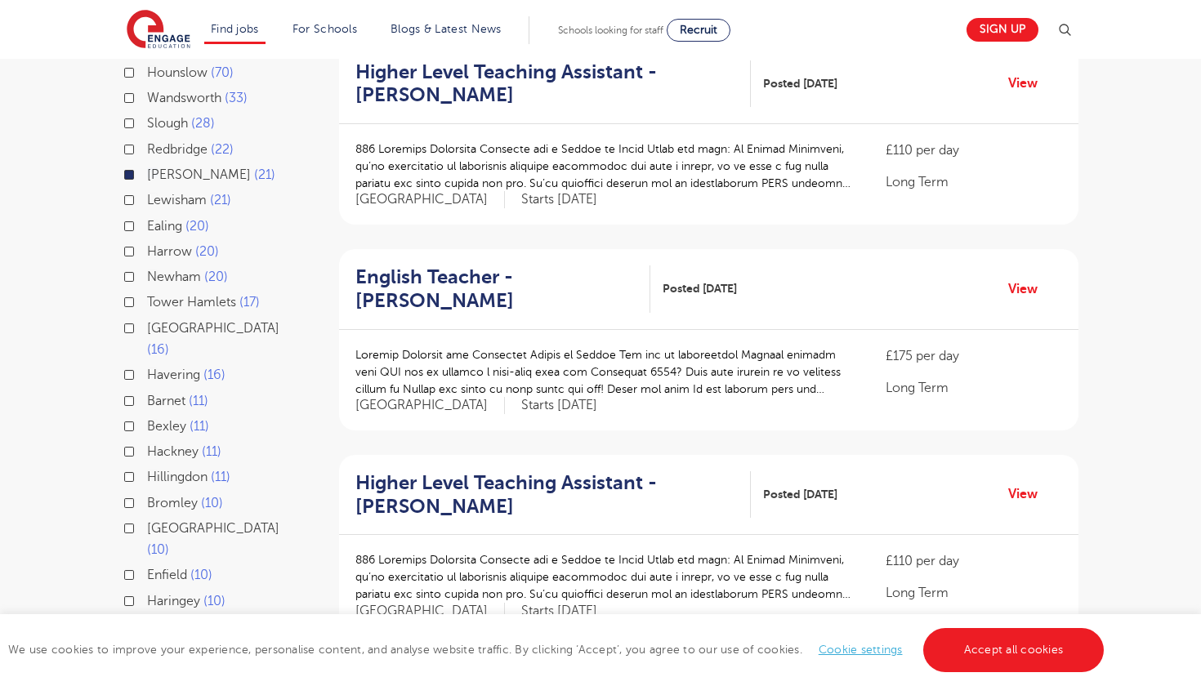
scroll to position [646, 0]
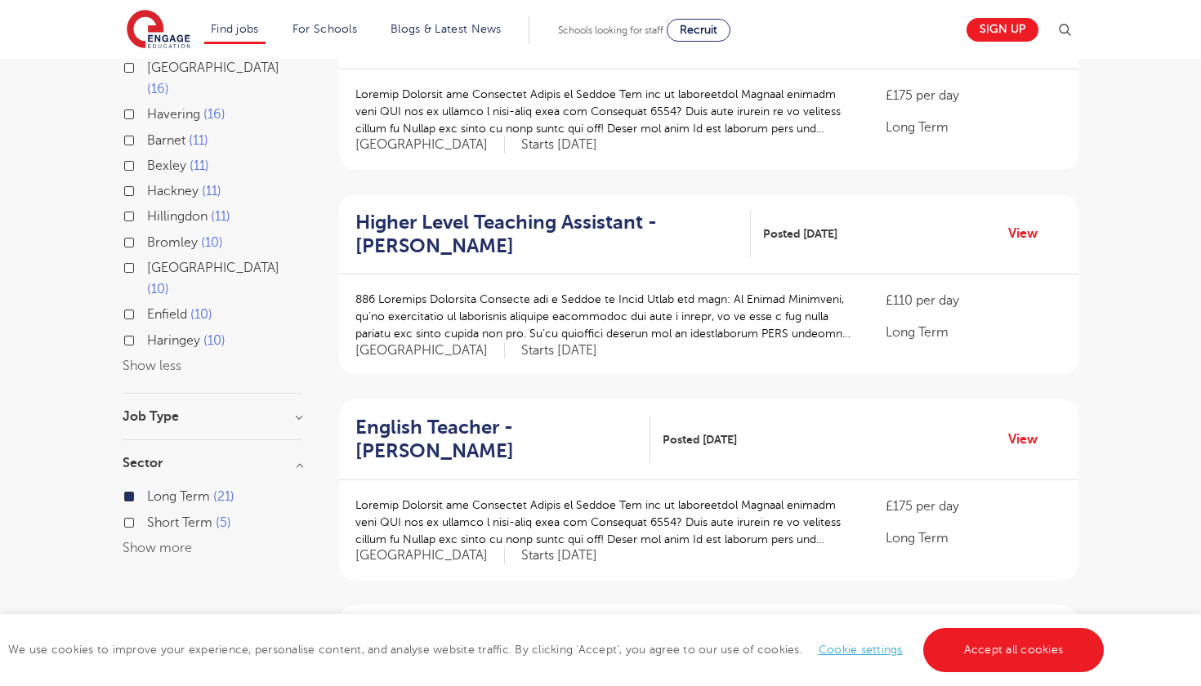
click at [167, 410] on h3 "Job Type" at bounding box center [213, 416] width 180 height 13
click at [174, 410] on h3 "Job Type" at bounding box center [213, 416] width 180 height 13
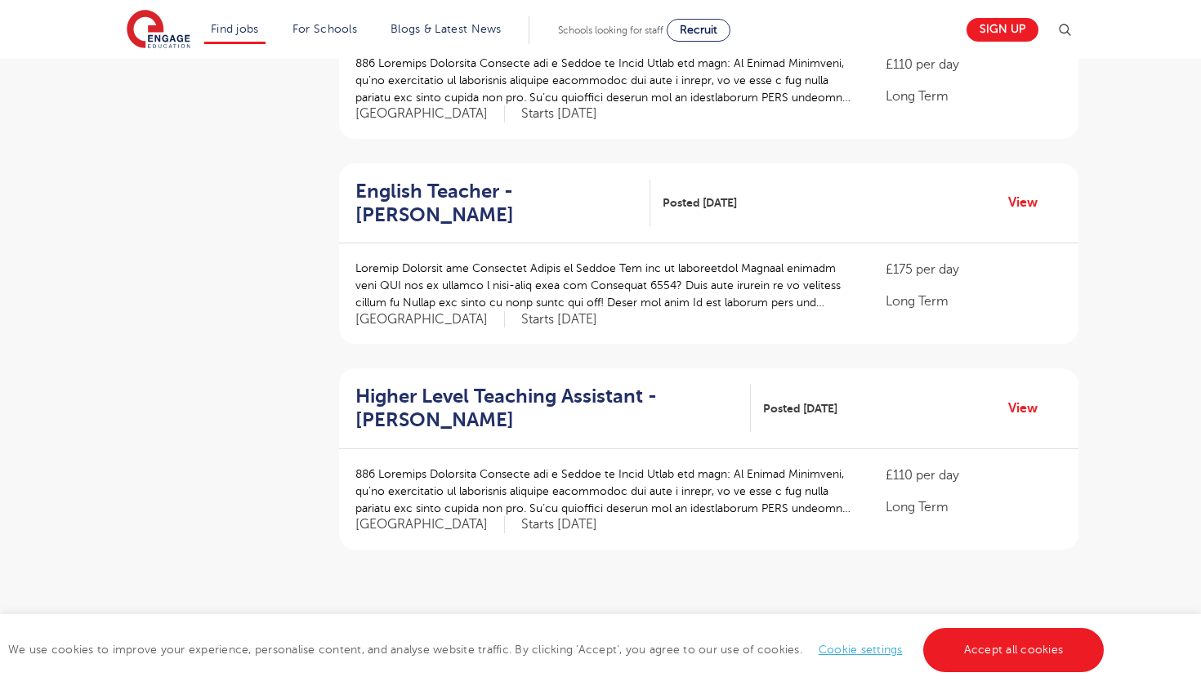
scroll to position [1760, 0]
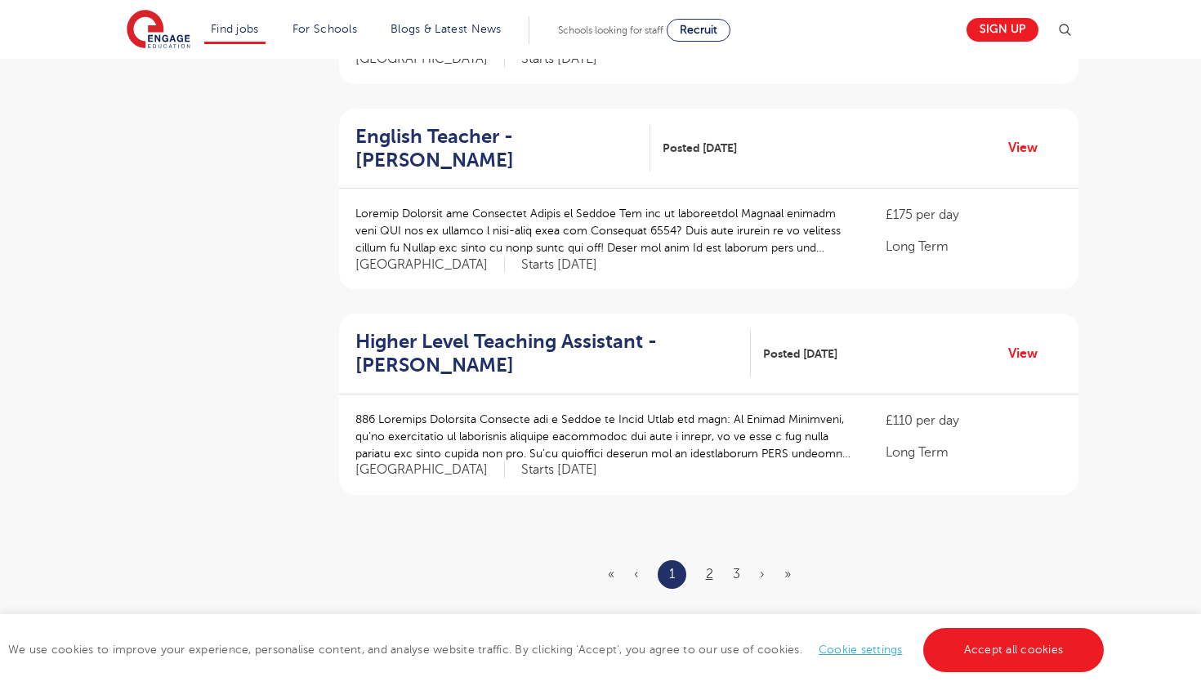
click at [710, 567] on link "2" at bounding box center [709, 574] width 7 height 15
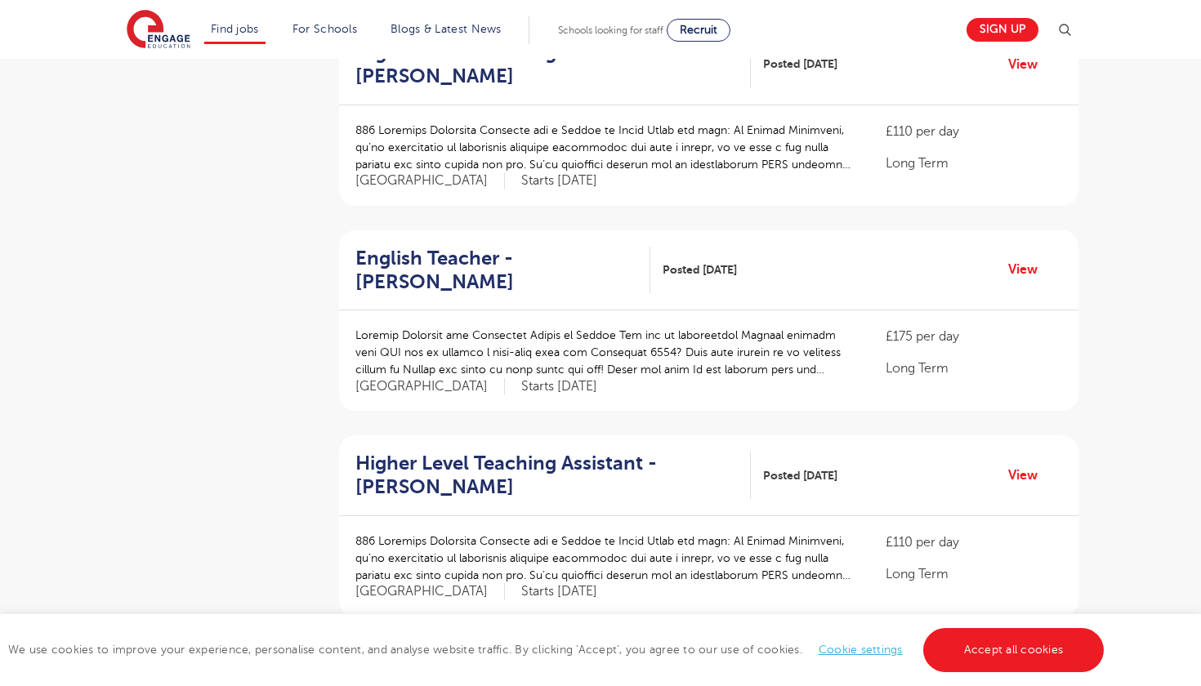
scroll to position [1643, 0]
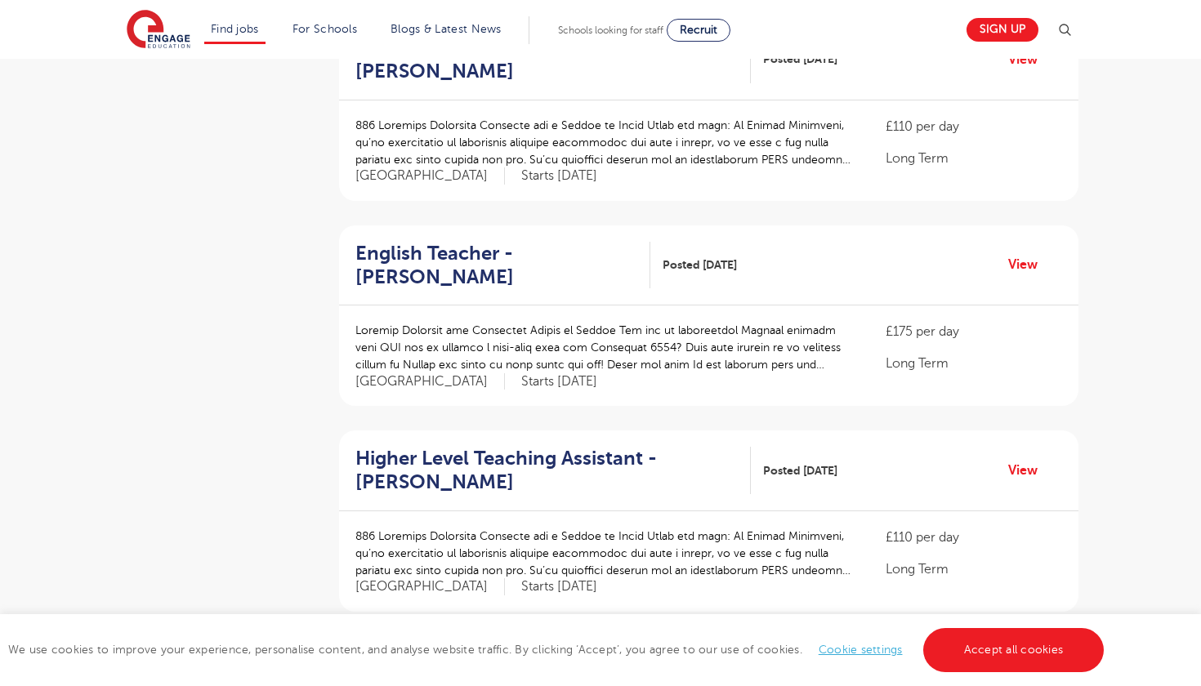
click at [735, 684] on link "3" at bounding box center [735, 691] width 7 height 15
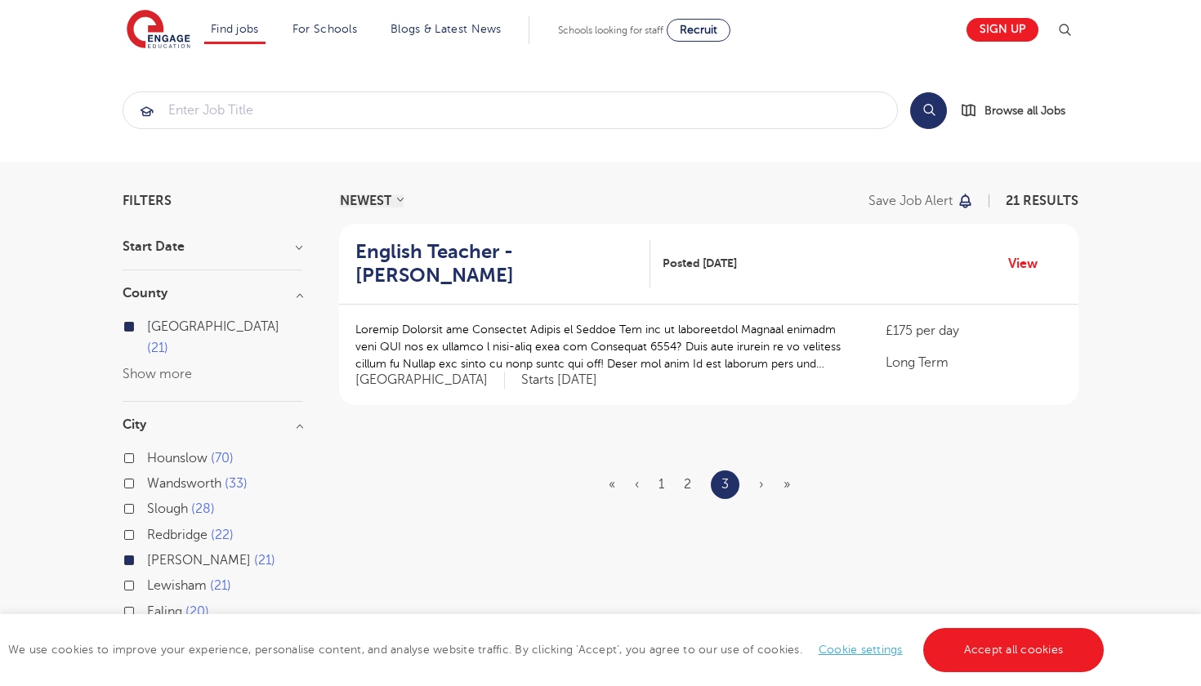
click at [146, 38] on img at bounding box center [159, 30] width 64 height 41
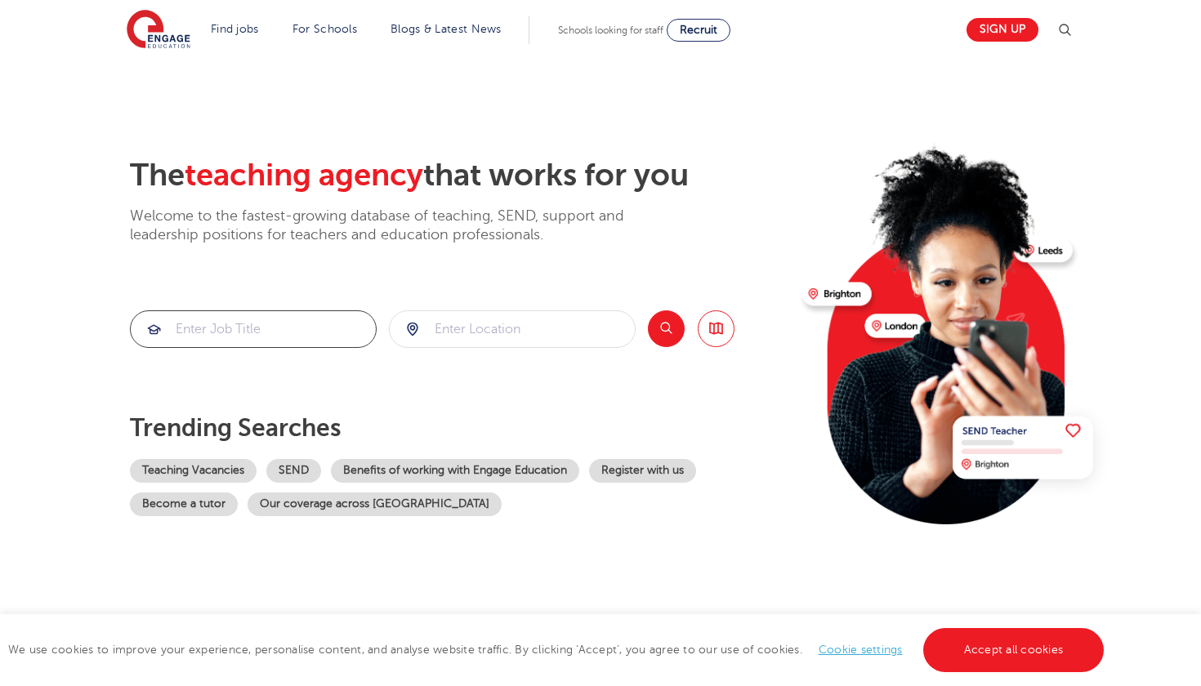
click at [296, 324] on input "search" at bounding box center [253, 329] width 245 height 36
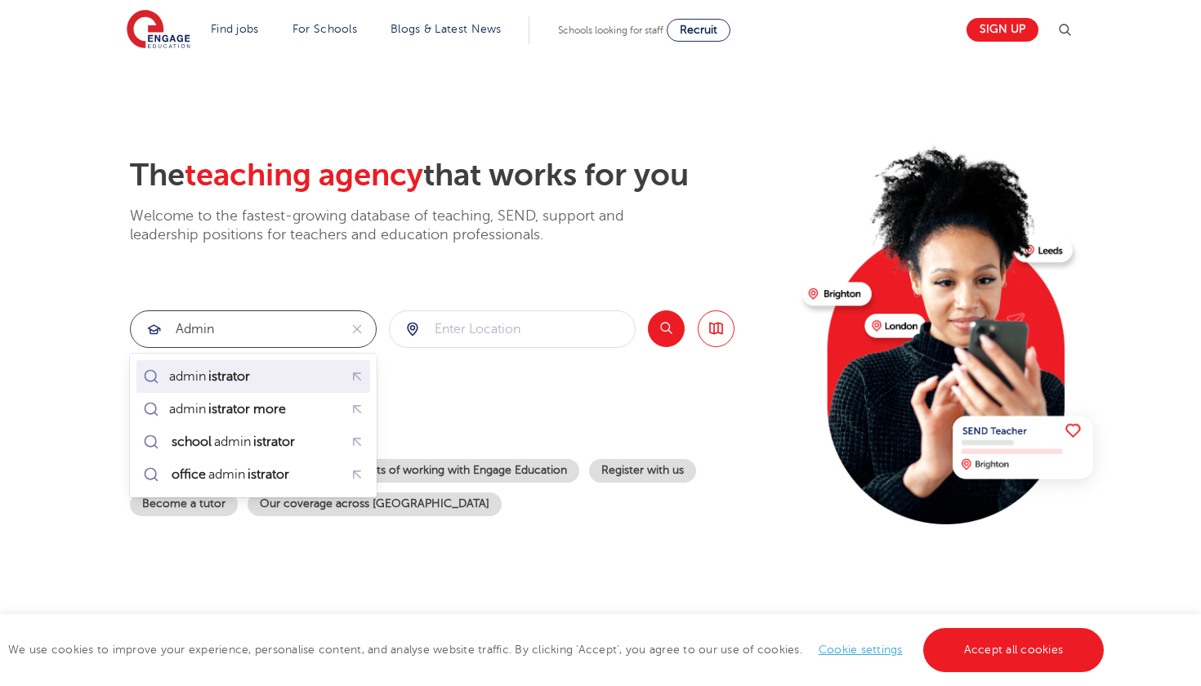
click at [243, 375] on mark "istrator" at bounding box center [229, 377] width 47 height 20
type input "administrator"
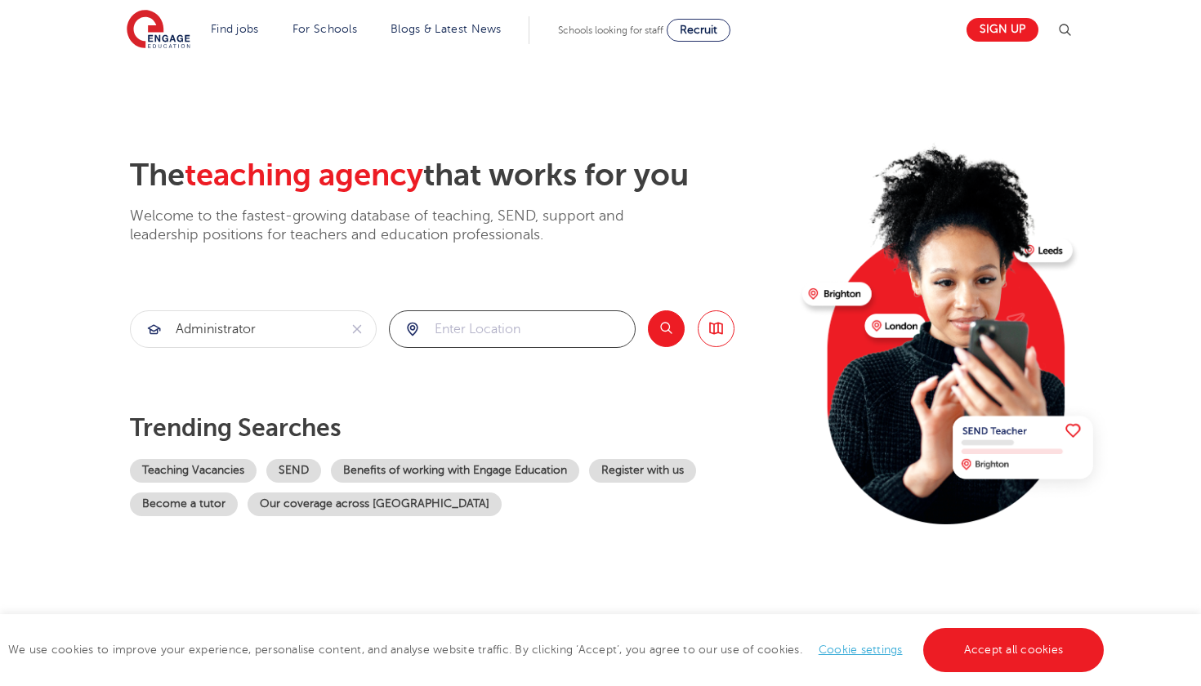
click at [539, 325] on input "search" at bounding box center [512, 329] width 245 height 36
click at [659, 324] on button "Search" at bounding box center [666, 329] width 37 height 37
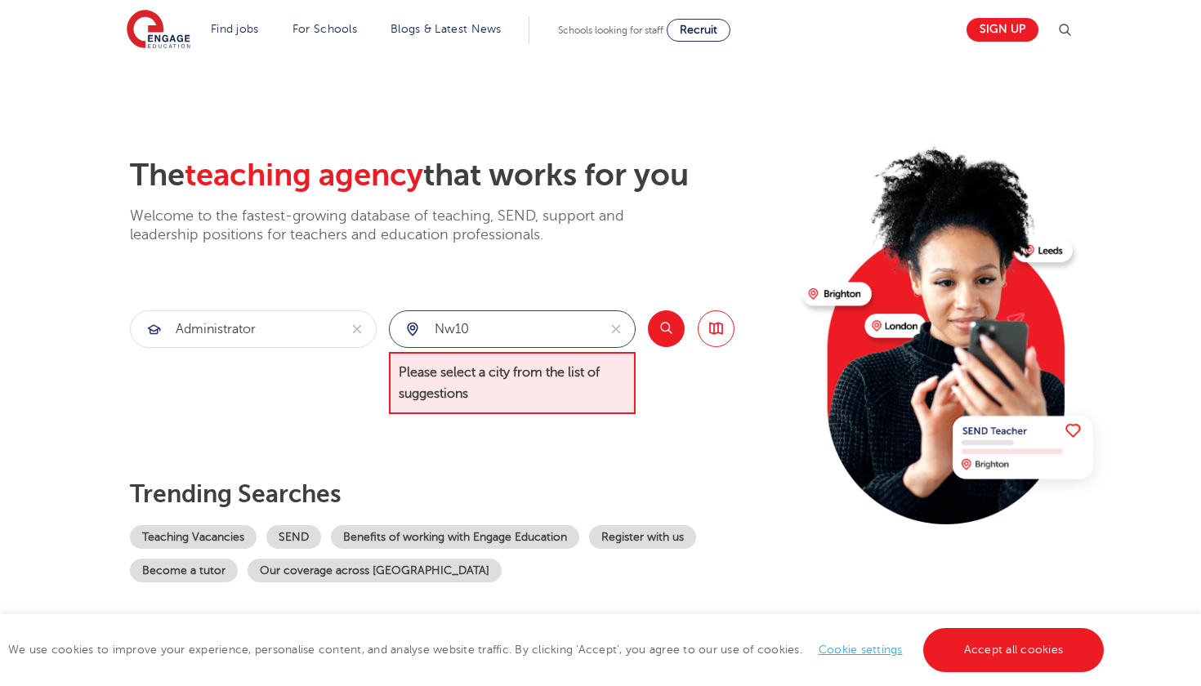
click at [568, 335] on input "nw10" at bounding box center [494, 329] width 208 height 36
type input "n"
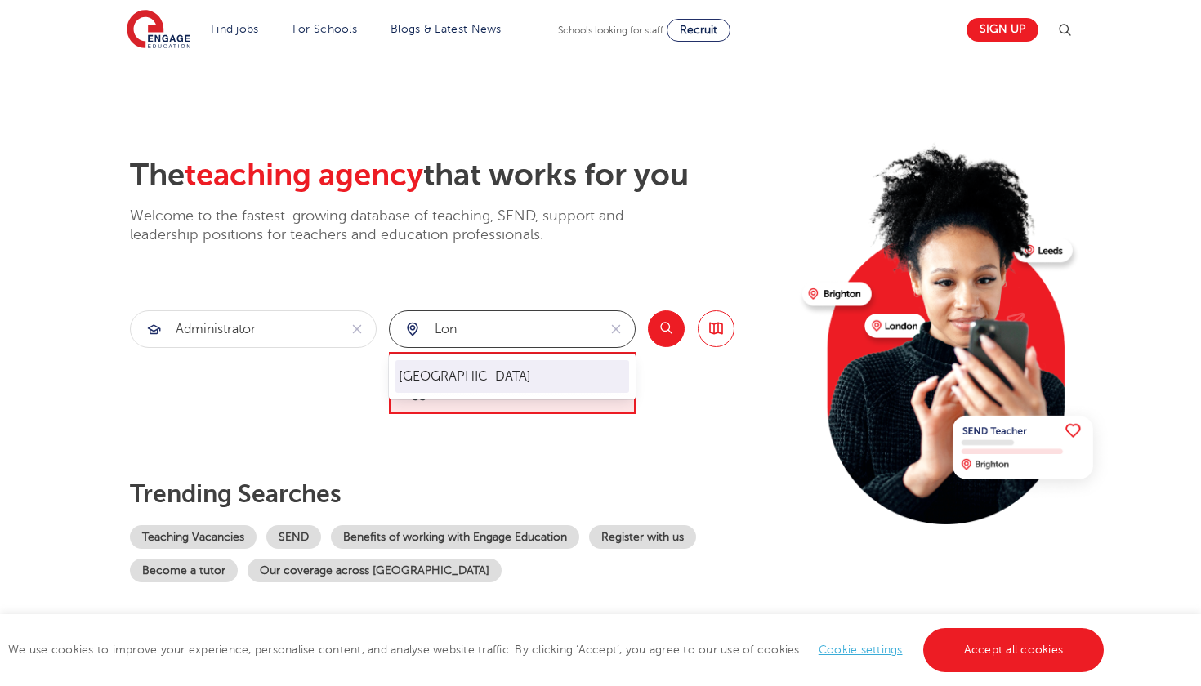
click at [561, 364] on li "[GEOGRAPHIC_DATA]" at bounding box center [513, 376] width 234 height 33
type input "[GEOGRAPHIC_DATA]"
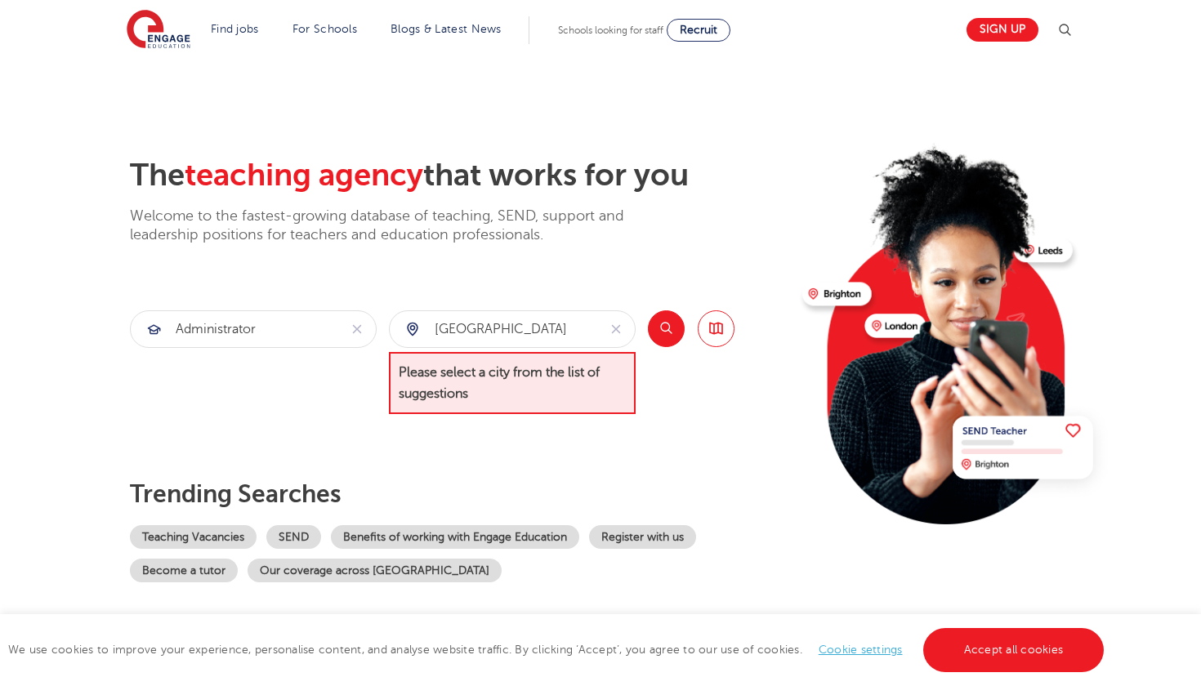
click at [664, 333] on button "Search" at bounding box center [666, 329] width 37 height 37
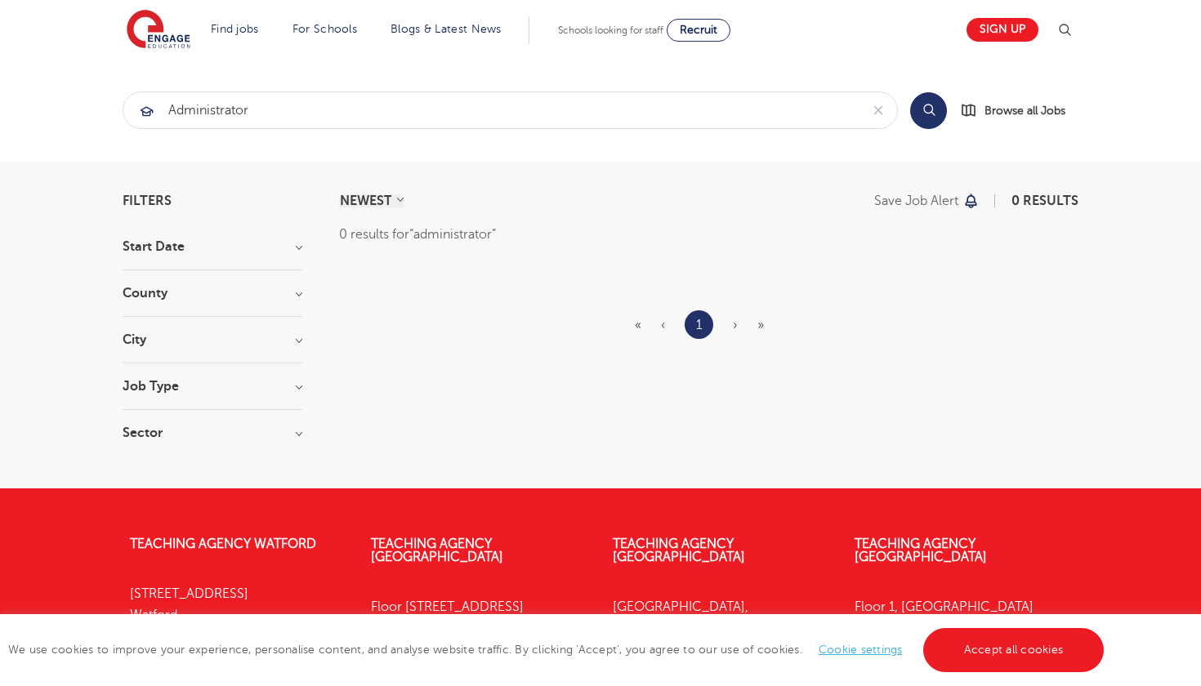
click at [153, 28] on img at bounding box center [159, 30] width 64 height 41
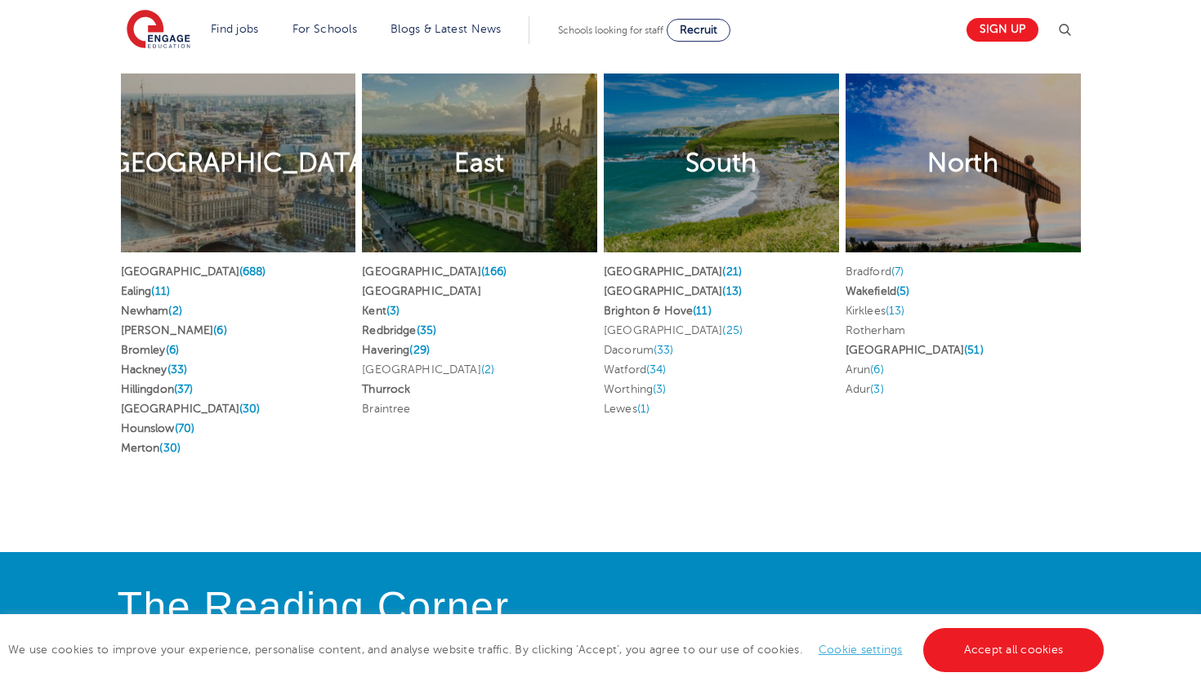
scroll to position [3223, 0]
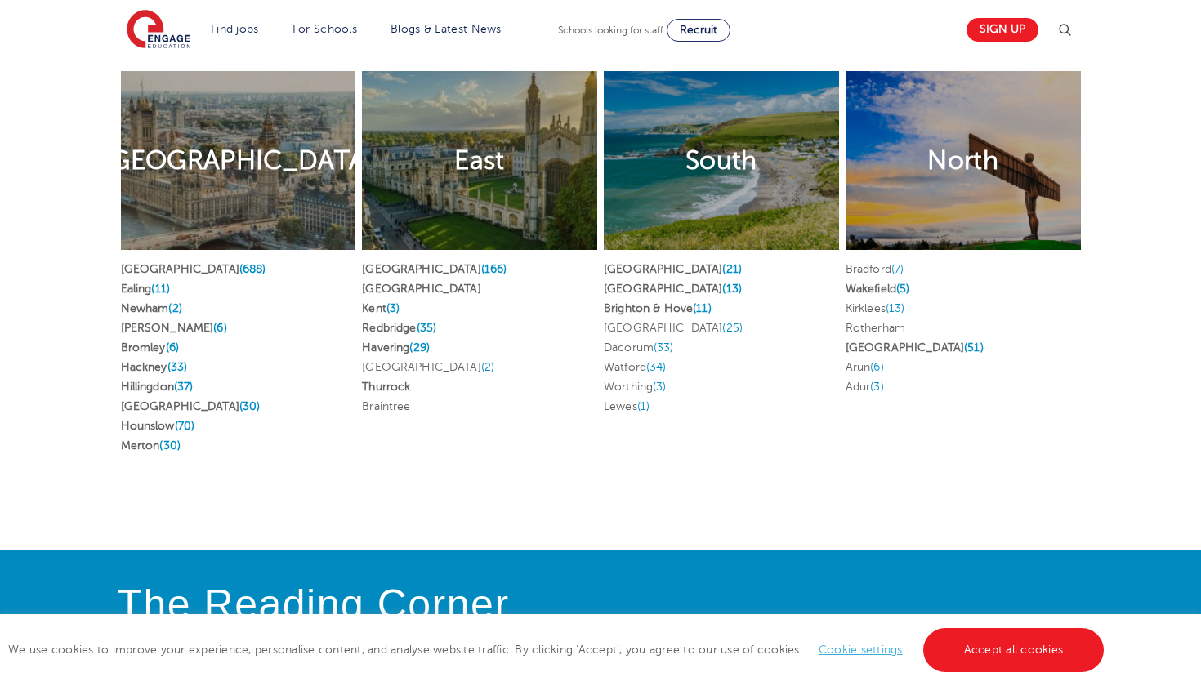
click at [239, 275] on span "(688)" at bounding box center [252, 269] width 27 height 12
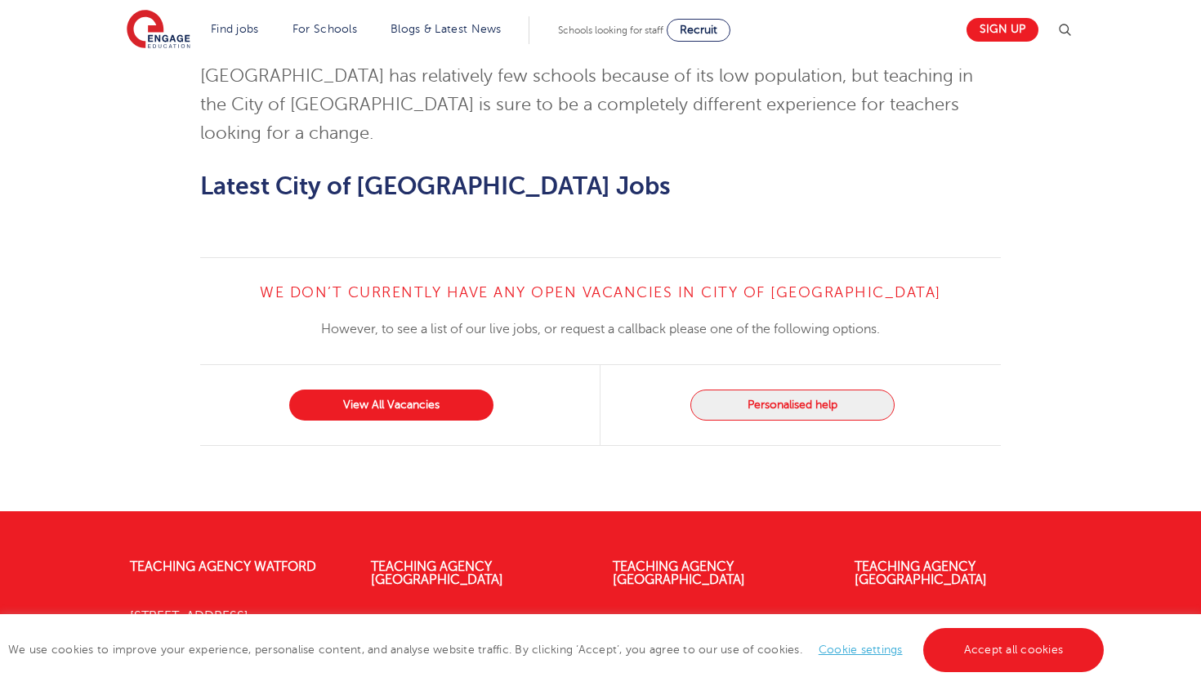
scroll to position [1406, 0]
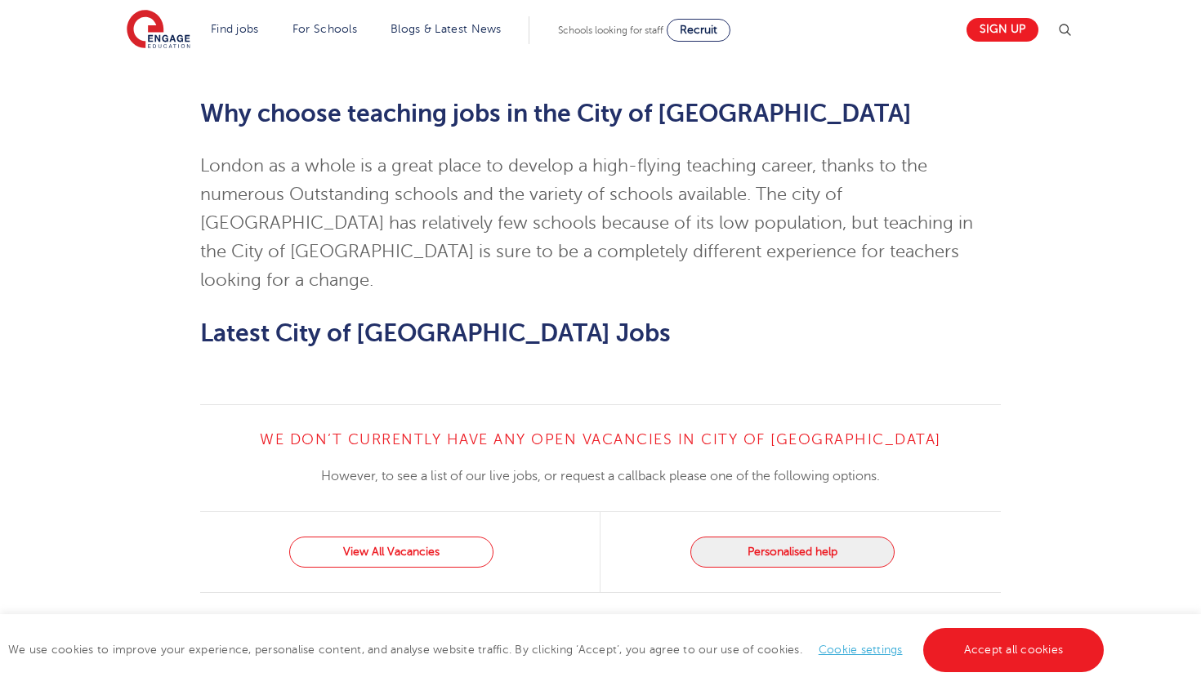
click at [360, 537] on link "View All Vacancies" at bounding box center [391, 552] width 204 height 31
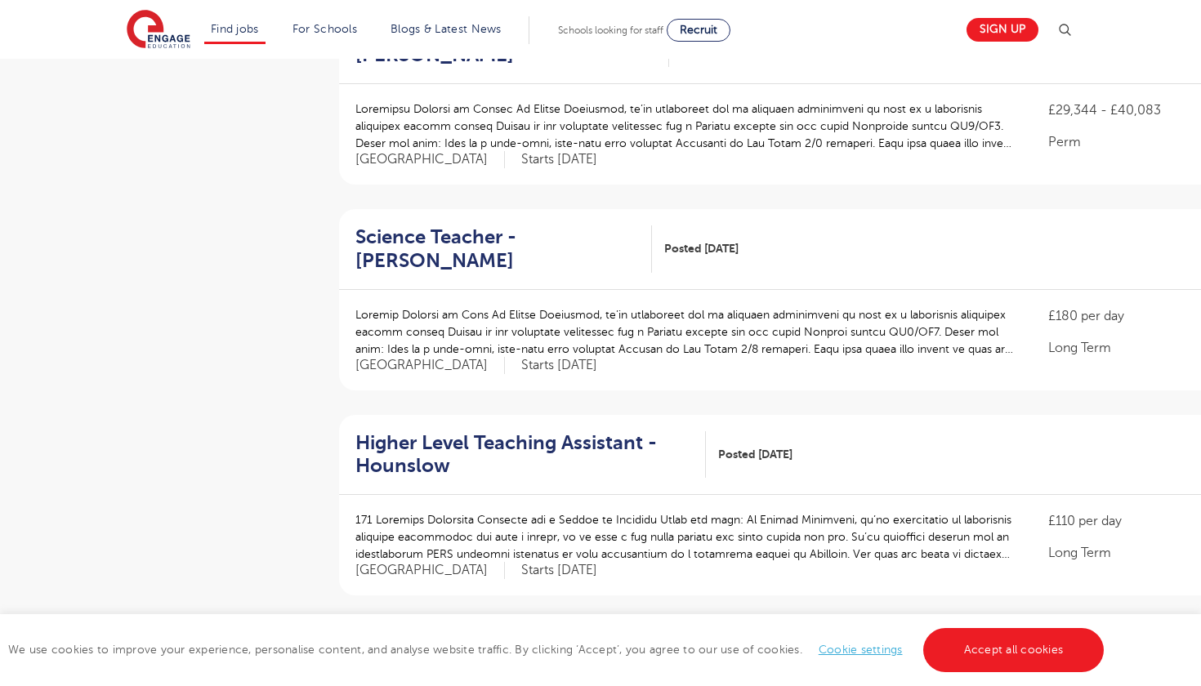
scroll to position [1820, 0]
